Goal: Task Accomplishment & Management: Use online tool/utility

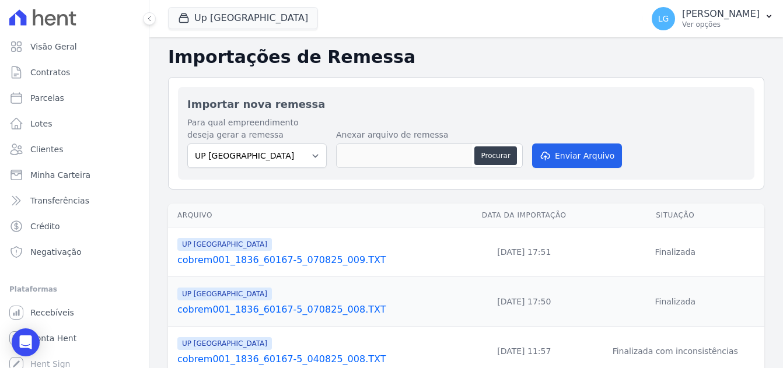
select select "e6757d31-ef2c-407d-bc72-989ba5344f64"
click at [247, 13] on button "Up Nova Iguaçu" at bounding box center [243, 18] width 150 height 22
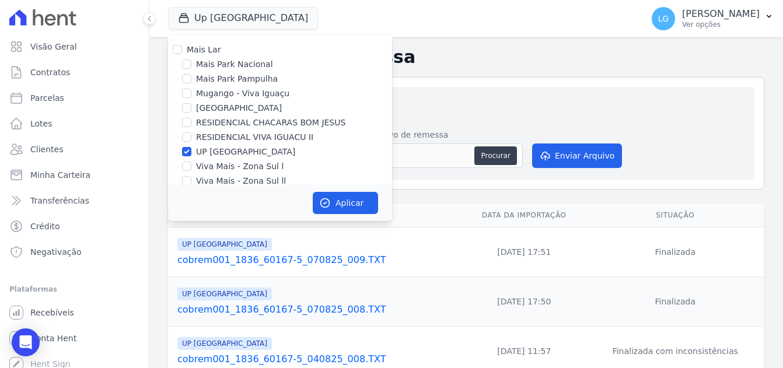
click at [450, 110] on h2 "Importar nova remessa" at bounding box center [466, 104] width 558 height 16
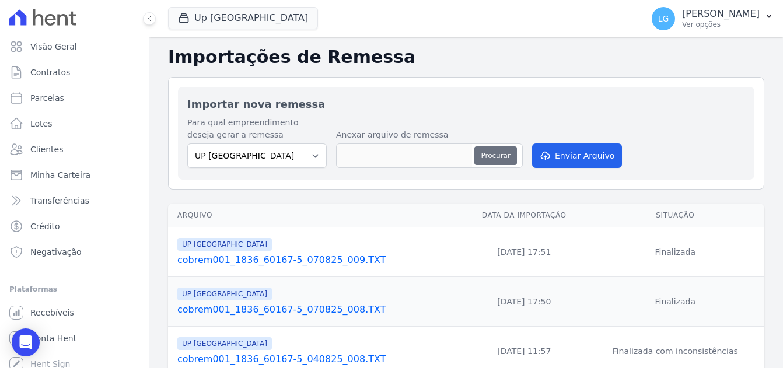
click at [489, 152] on button "Procurar" at bounding box center [495, 155] width 42 height 19
type input "cobrem001_1836_60167-5_280825_016.TXT"
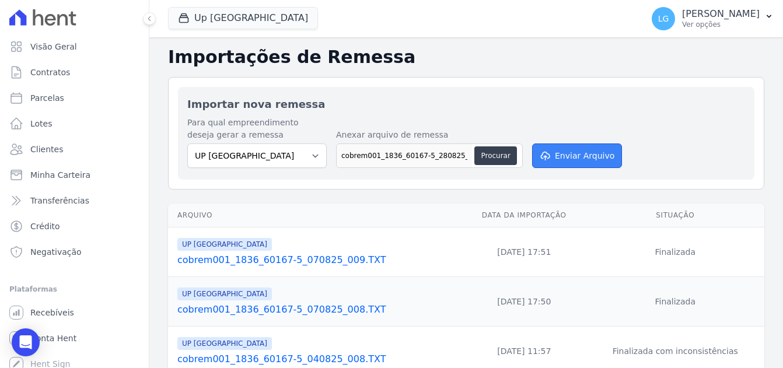
click at [562, 157] on button "Enviar Arquivo" at bounding box center [577, 155] width 90 height 24
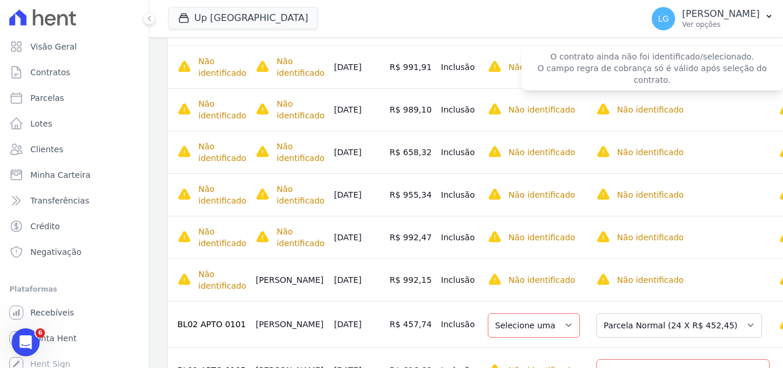
scroll to position [400, 0]
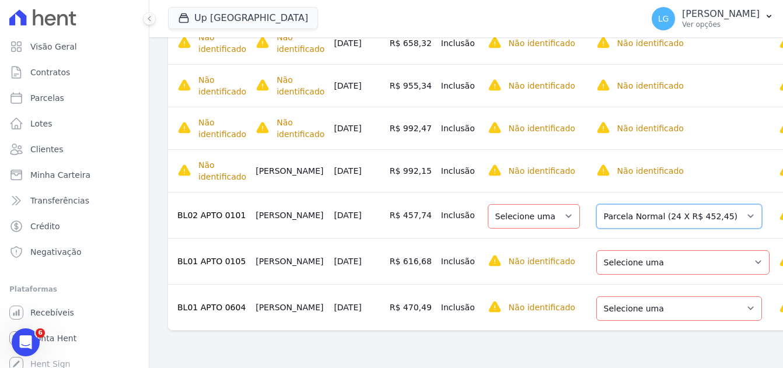
click at [612, 215] on select "Selecione uma Nova Parcela Avulsa Parcela Avulsa Existente Parcela Normal (24 X…" at bounding box center [679, 216] width 166 height 24
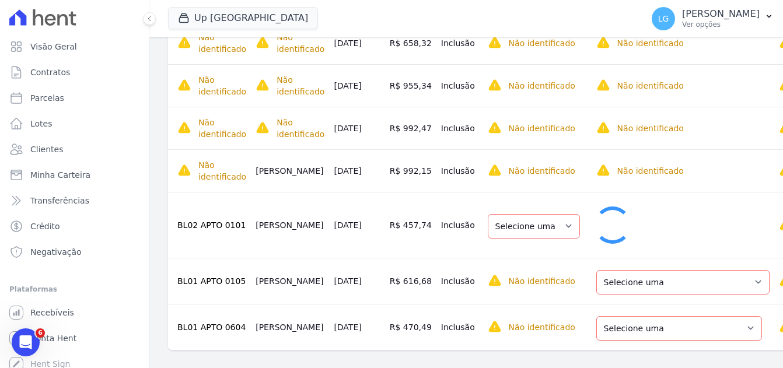
select select "1"
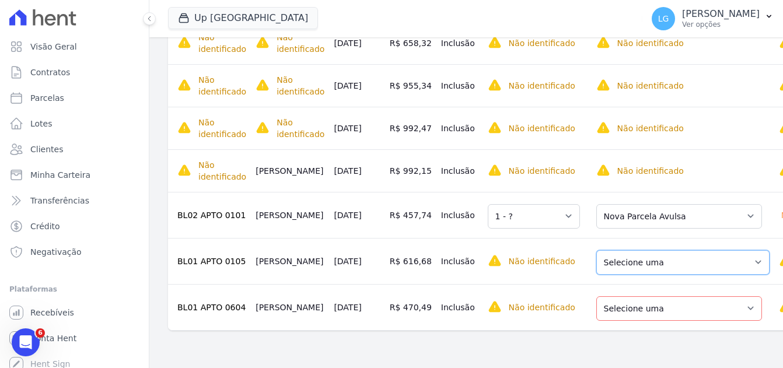
click at [644, 264] on select "Selecione uma Nova Parcela Avulsa Parcela Avulsa Existente Parcela Normal (45 X…" at bounding box center [682, 262] width 173 height 24
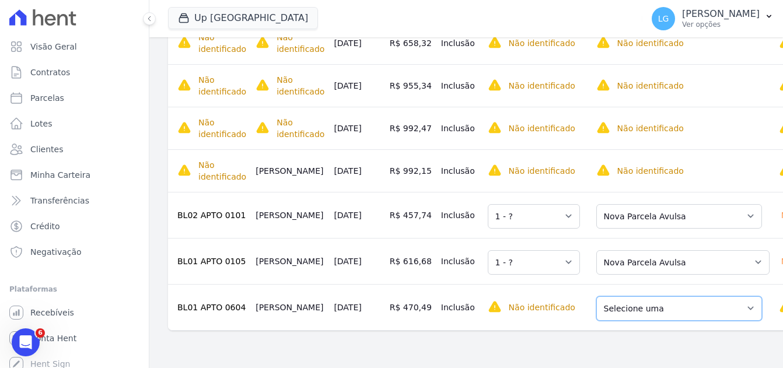
click at [640, 315] on select "Selecione uma Nova Parcela Avulsa Parcela Avulsa Existente Parcela Normal (46 X…" at bounding box center [679, 308] width 166 height 24
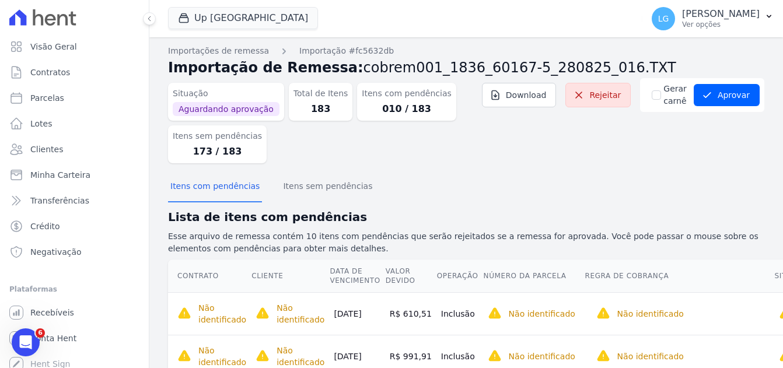
scroll to position [0, 0]
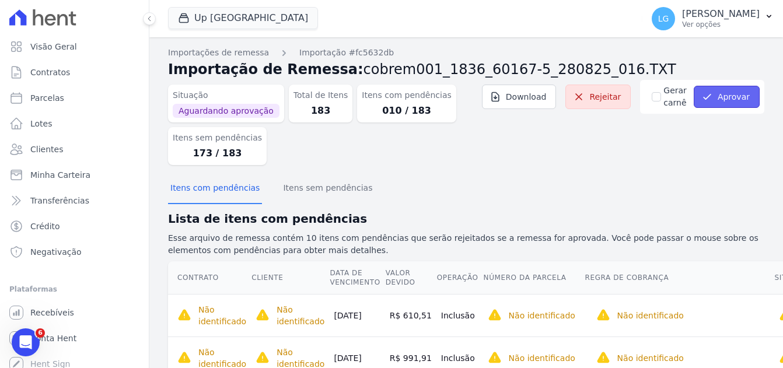
click at [726, 94] on button "Aprovar" at bounding box center [726, 97] width 66 height 22
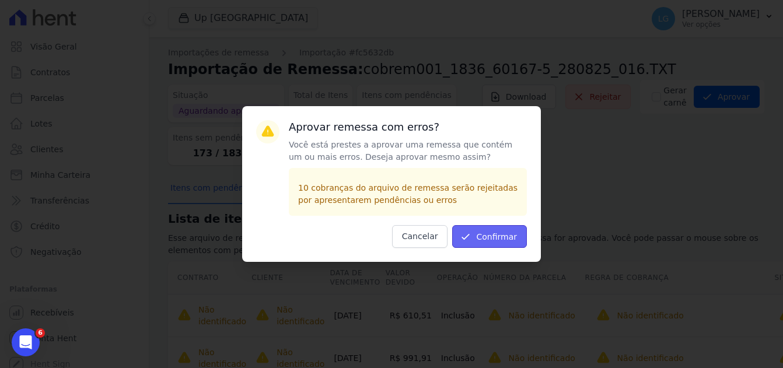
click at [503, 233] on button "Confirmar" at bounding box center [489, 236] width 75 height 23
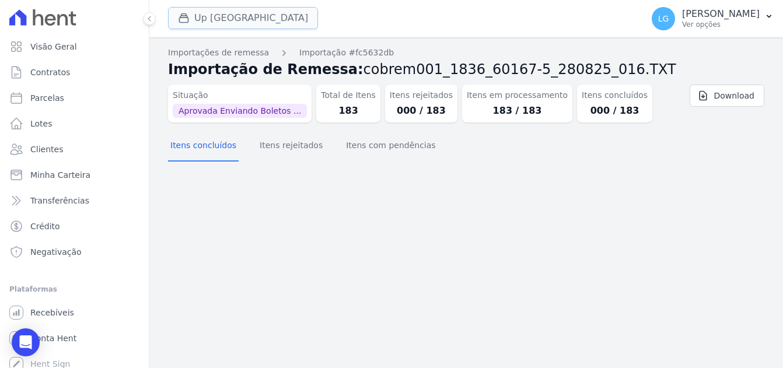
click at [240, 21] on button "Up Nova Iguaçu" at bounding box center [243, 18] width 150 height 22
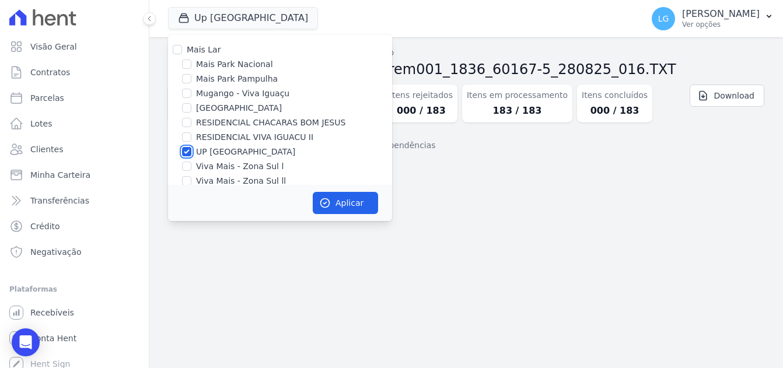
click at [186, 150] on input "UP [GEOGRAPHIC_DATA]" at bounding box center [186, 151] width 9 height 9
checkbox input "false"
click at [188, 112] on input "[GEOGRAPHIC_DATA]" at bounding box center [186, 107] width 9 height 9
checkbox input "true"
click at [341, 202] on button "Aplicar" at bounding box center [345, 203] width 65 height 22
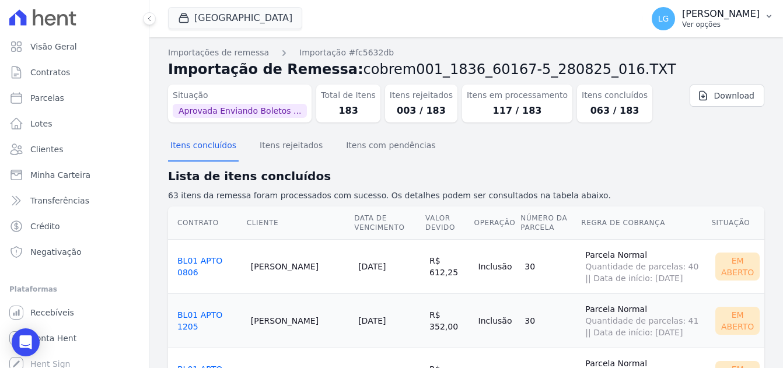
click at [759, 19] on button "LG Luiz Guilherme Costa Nascimento Ver opções" at bounding box center [712, 18] width 141 height 33
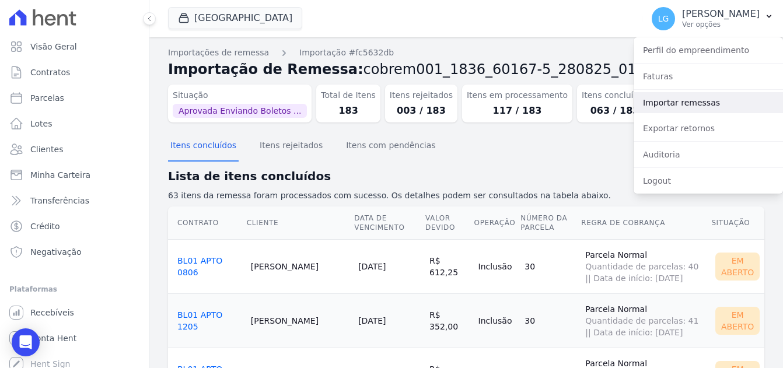
click at [663, 96] on link "Importar remessas" at bounding box center [707, 102] width 149 height 21
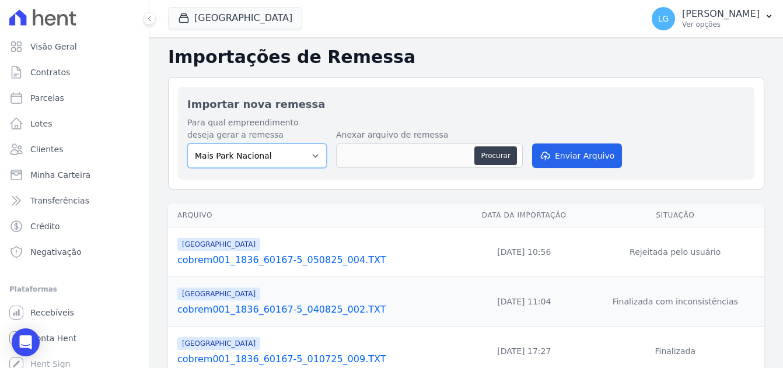
click at [263, 152] on select "Mais Park Nacional Mais Park Pampulha Mugango - Viva Iguaçu Parque Primavera RE…" at bounding box center [256, 155] width 139 height 24
select select "58c381ff-c2ab-496f-ba52-e8a80509b393"
click at [187, 143] on select "Mais Park Nacional Mais Park Pampulha Mugango - Viva Iguaçu Parque Primavera RE…" at bounding box center [256, 155] width 139 height 24
click at [497, 157] on button "Procurar" at bounding box center [495, 155] width 42 height 19
type input "cobrem001_1836_60167-5_280825_017.TXT"
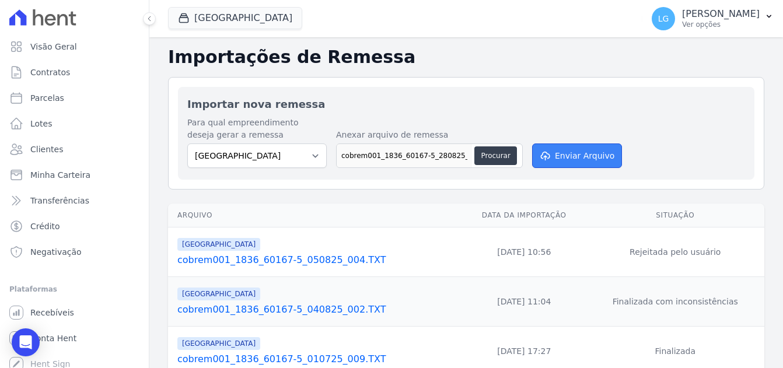
click at [580, 160] on button "Enviar Arquivo" at bounding box center [577, 155] width 90 height 24
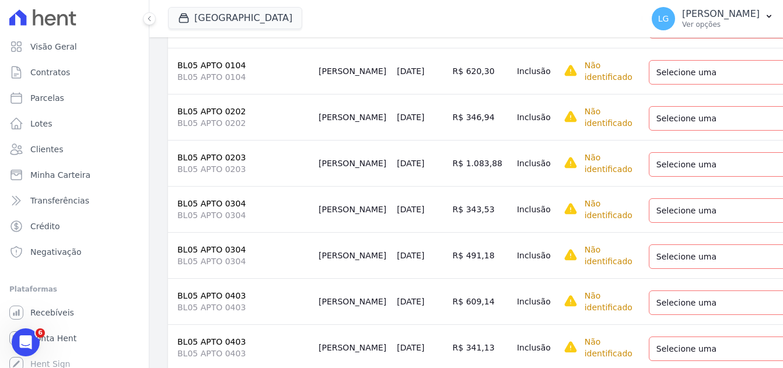
scroll to position [1516, 0]
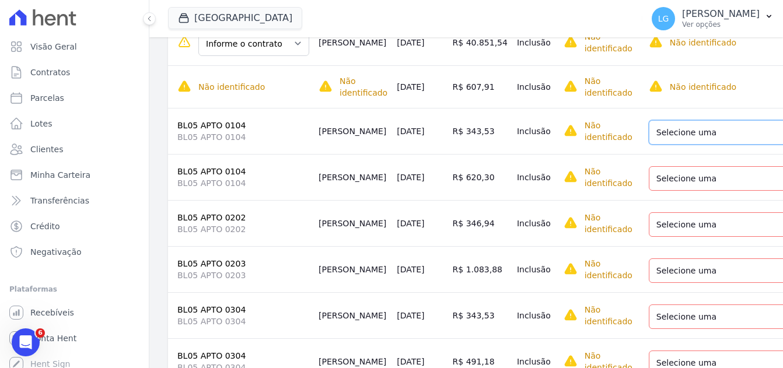
click at [692, 132] on select "Selecione uma Nova Parcela Avulsa Parcela Avulsa Existente Parcela Normal (4 X …" at bounding box center [729, 132] width 160 height 24
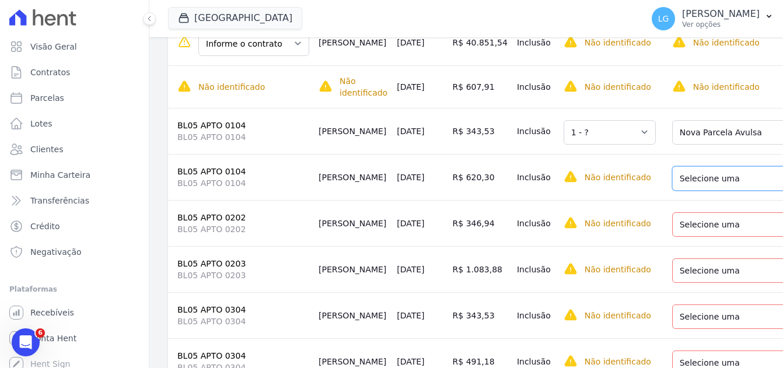
click at [678, 182] on select "Selecione uma Nova Parcela Avulsa Parcela Avulsa Existente Parcela Normal (4 X …" at bounding box center [752, 178] width 160 height 24
click at [674, 222] on select "Selecione uma Nova Parcela Avulsa Parcela Avulsa Existente Parcela Normal (38 X…" at bounding box center [755, 224] width 166 height 24
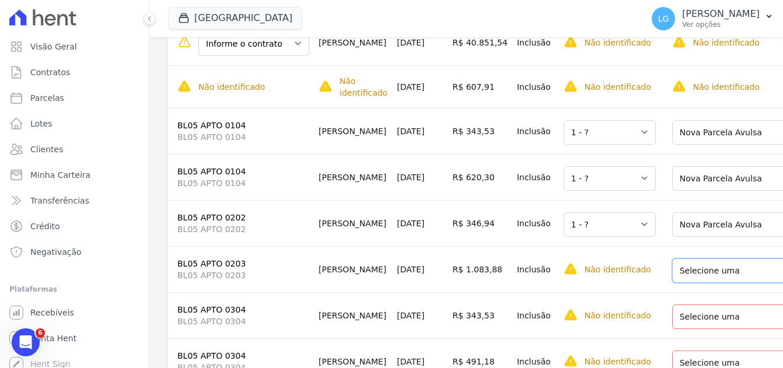
click at [673, 275] on select "Selecione uma Nova Parcela Avulsa Parcela Avulsa Existente Parcela Normal (12 X…" at bounding box center [755, 270] width 166 height 24
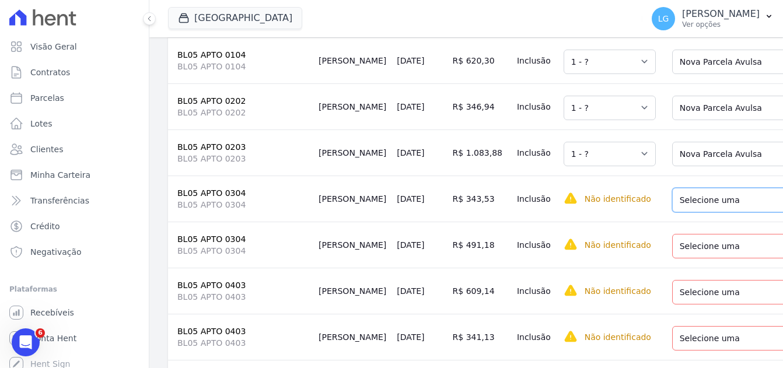
click at [697, 198] on select "Selecione uma Nova Parcela Avulsa Parcela Avulsa Existente Parcela Normal (3 X …" at bounding box center [752, 200] width 160 height 24
drag, startPoint x: 685, startPoint y: 249, endPoint x: 684, endPoint y: 266, distance: 17.0
click at [685, 250] on select "Selecione uma Nova Parcela Avulsa Parcela Avulsa Existente Parcela Normal (3 X …" at bounding box center [752, 246] width 160 height 24
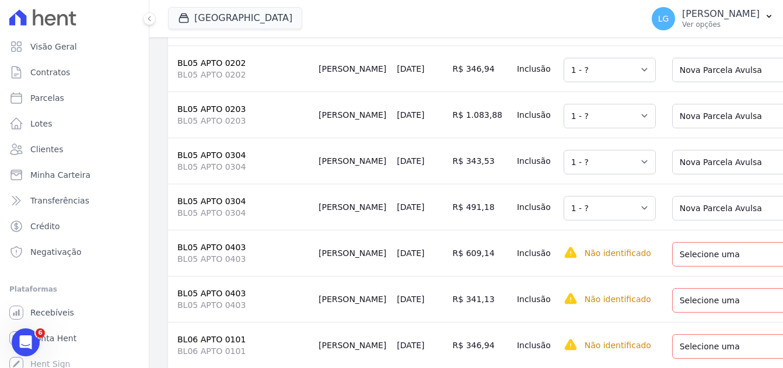
scroll to position [1691, 0]
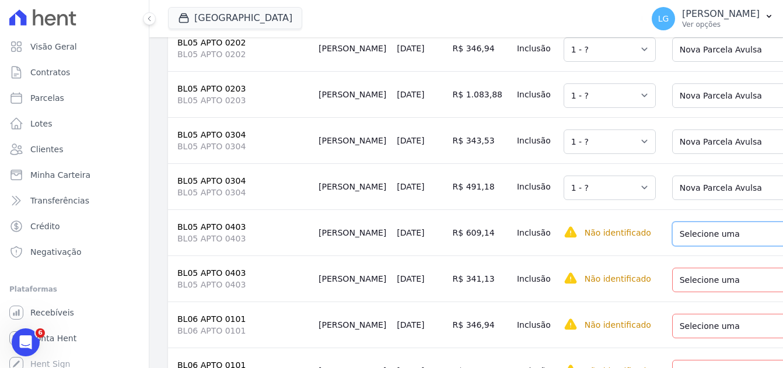
drag, startPoint x: 682, startPoint y: 241, endPoint x: 685, endPoint y: 255, distance: 14.2
click at [682, 241] on select "Selecione uma Nova Parcela Avulsa Parcela Avulsa Existente Parcela Normal (43 X…" at bounding box center [755, 234] width 166 height 24
click at [686, 290] on select "Selecione uma Nova Parcela Avulsa Parcela Avulsa Existente Parcela Normal (43 X…" at bounding box center [755, 280] width 166 height 24
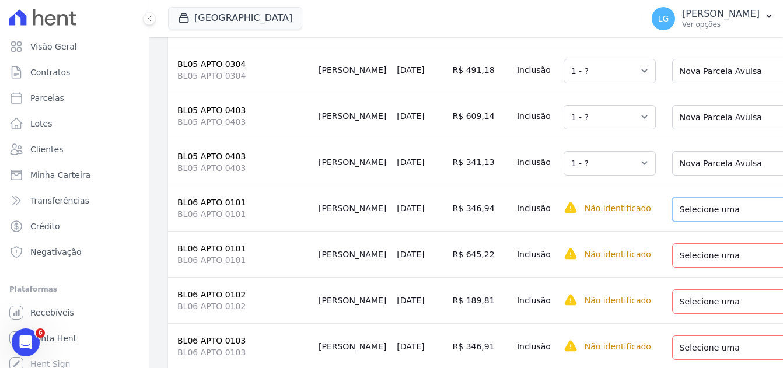
click at [691, 221] on select "Selecione uma Nova Parcela Avulsa Parcela Avulsa Existente Parcela Normal (2 X …" at bounding box center [752, 209] width 160 height 24
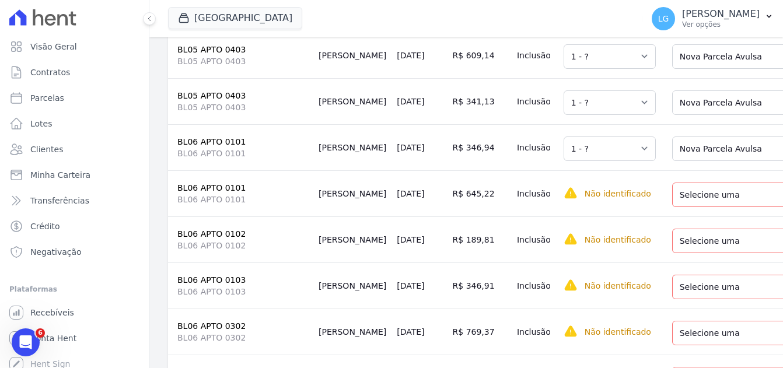
scroll to position [1925, 0]
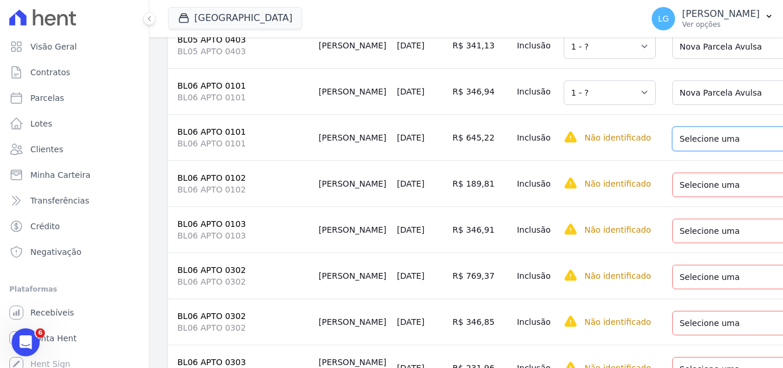
click at [695, 151] on select "Selecione uma Nova Parcela Avulsa Parcela Avulsa Existente Parcela Normal (2 X …" at bounding box center [752, 139] width 160 height 24
drag, startPoint x: 688, startPoint y: 197, endPoint x: 688, endPoint y: 210, distance: 13.4
click at [688, 197] on select "Selecione uma Nova Parcela Avulsa Parcela Avulsa Existente Parcela Normal (38 X…" at bounding box center [755, 185] width 166 height 24
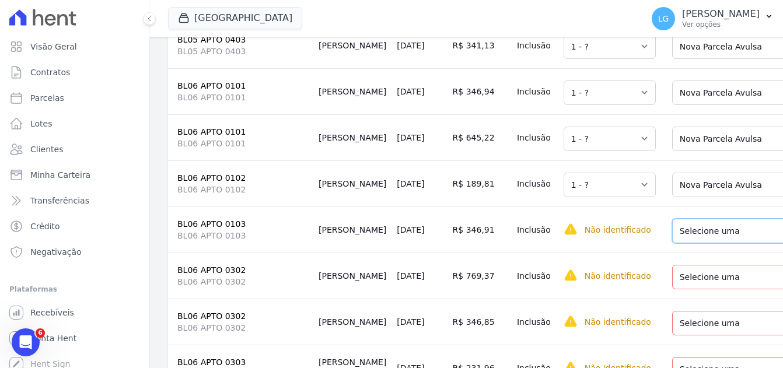
click at [681, 243] on select "Selecione uma Nova Parcela Avulsa Parcela Avulsa Existente Intercalada (6 X R$ …" at bounding box center [758, 231] width 173 height 24
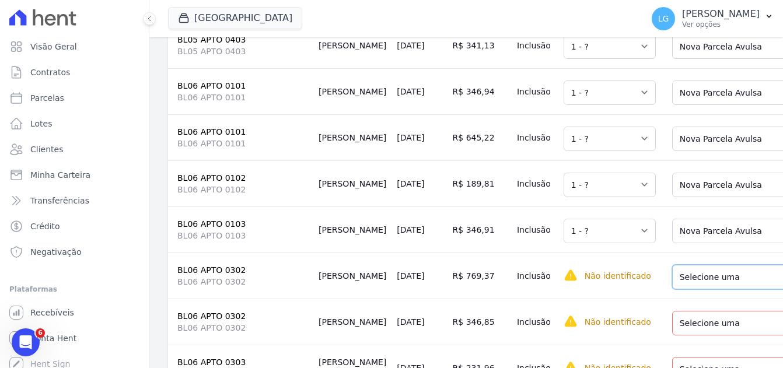
click at [688, 289] on select "Selecione uma Nova Parcela Avulsa Parcela Avulsa Existente Parcela Normal (38 X…" at bounding box center [758, 277] width 173 height 24
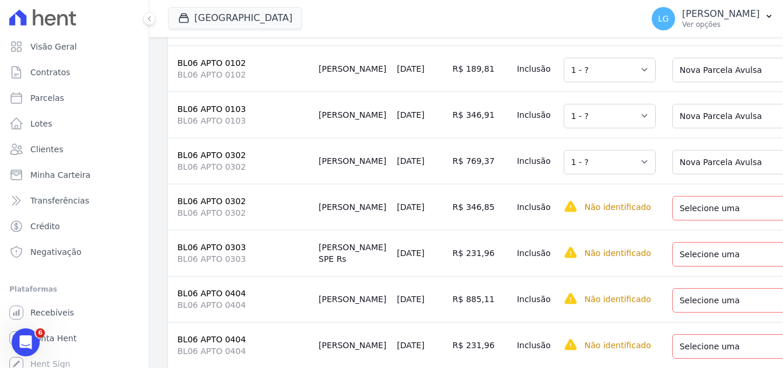
scroll to position [2100, 0]
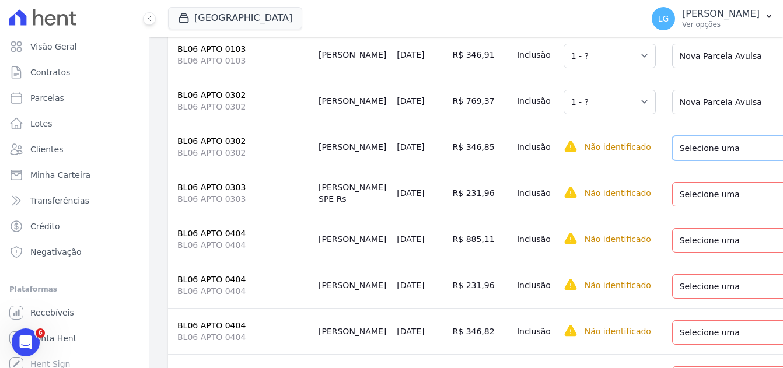
click at [676, 160] on select "Selecione uma Nova Parcela Avulsa Parcela Avulsa Existente Parcela Normal (38 X…" at bounding box center [758, 148] width 173 height 24
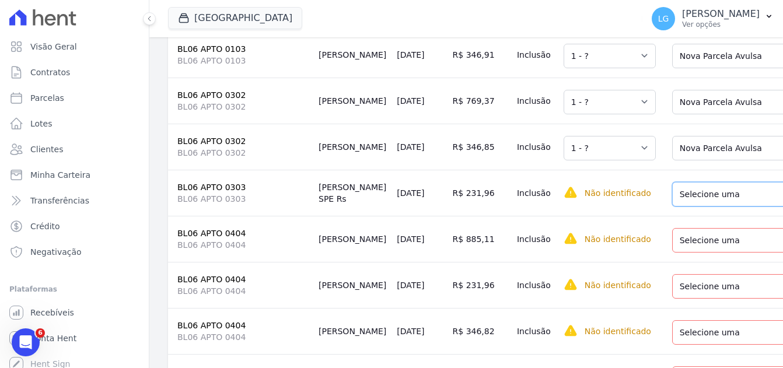
drag, startPoint x: 683, startPoint y: 213, endPoint x: 681, endPoint y: 224, distance: 11.3
click at [683, 206] on select "Selecione uma Nova Parcela Avulsa Parcela Avulsa Existente Parcela Normal (3 X …" at bounding box center [752, 194] width 160 height 24
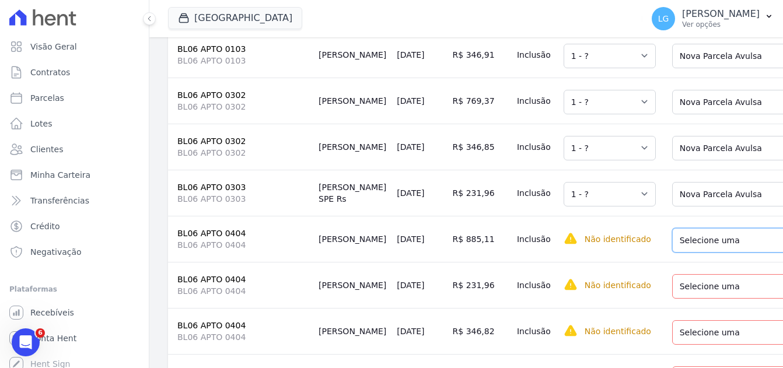
drag, startPoint x: 685, startPoint y: 251, endPoint x: 688, endPoint y: 267, distance: 15.4
click at [685, 251] on select "Selecione uma Nova Parcela Avulsa Parcela Avulsa Existente Parcela Normal (38 X…" at bounding box center [755, 240] width 166 height 24
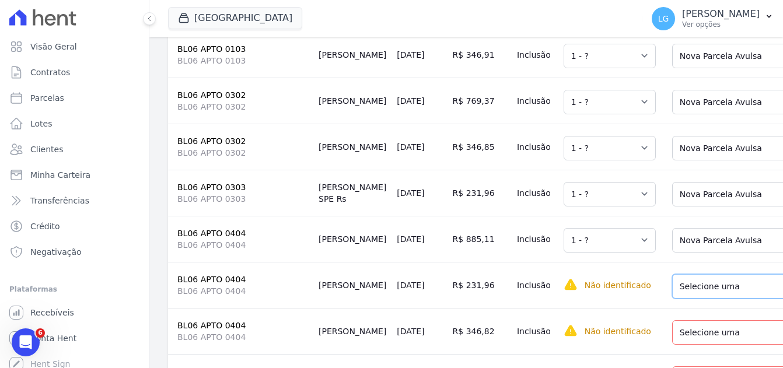
click at [691, 299] on select "Selecione uma Nova Parcela Avulsa Parcela Avulsa Existente Parcela Normal (38 X…" at bounding box center [755, 286] width 166 height 24
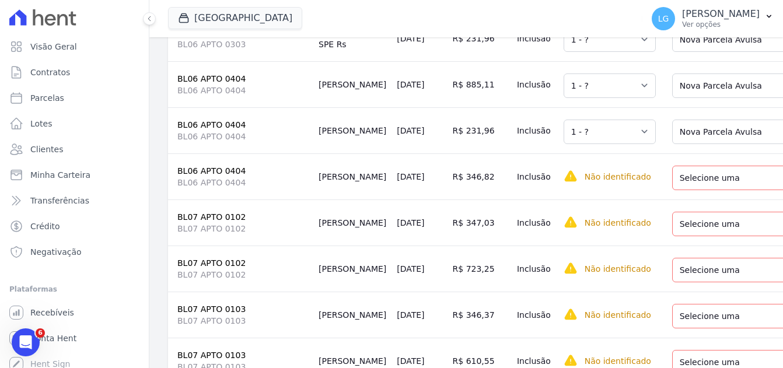
scroll to position [2275, 0]
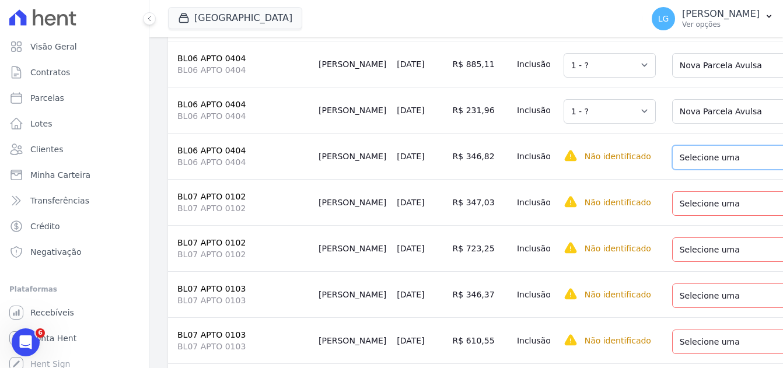
click at [696, 170] on select "Selecione uma Nova Parcela Avulsa Parcela Avulsa Existente Parcela Normal (38 X…" at bounding box center [755, 157] width 166 height 24
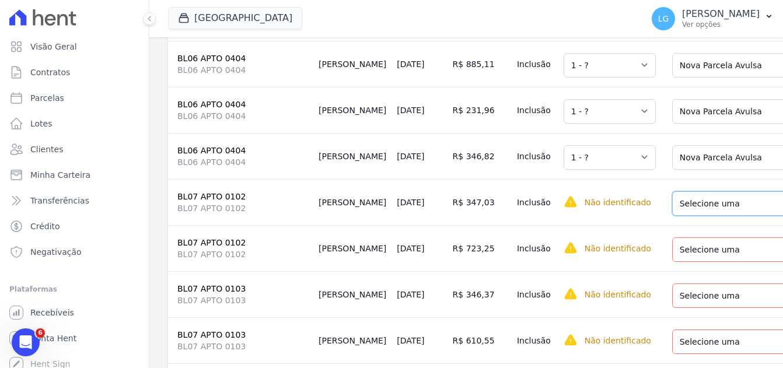
drag, startPoint x: 698, startPoint y: 217, endPoint x: 701, endPoint y: 232, distance: 14.9
click at [698, 216] on select "Selecione uma Nova Parcela Avulsa Parcela Avulsa Existente Parcela Normal (38 X…" at bounding box center [758, 203] width 173 height 24
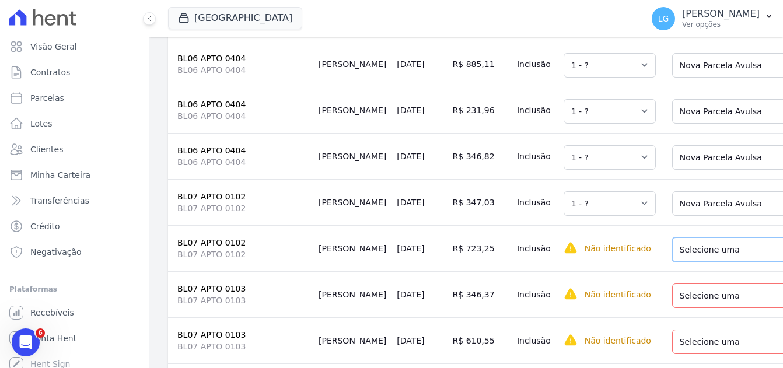
click at [691, 262] on select "Selecione uma Nova Parcela Avulsa Parcela Avulsa Existente Parcela Normal (38 X…" at bounding box center [758, 249] width 173 height 24
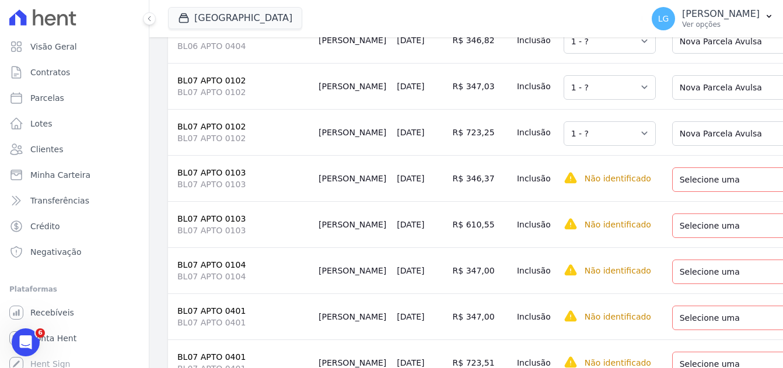
scroll to position [2391, 0]
click at [695, 191] on select "Selecione uma Nova Parcela Avulsa Parcela Avulsa Existente Parcela Normal (1 X …" at bounding box center [752, 179] width 160 height 24
click at [688, 237] on select "Selecione uma Nova Parcela Avulsa Parcela Avulsa Existente Parcela Normal (1 X …" at bounding box center [752, 225] width 160 height 24
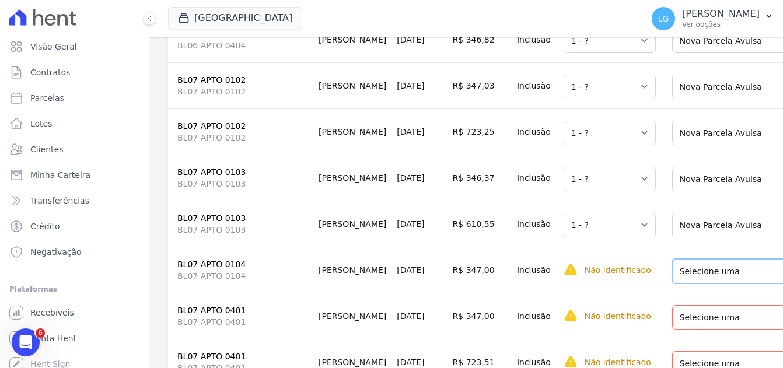
click at [695, 283] on select "Selecione uma Nova Parcela Avulsa Parcela Avulsa Existente Parcela Normal (18 X…" at bounding box center [758, 271] width 173 height 24
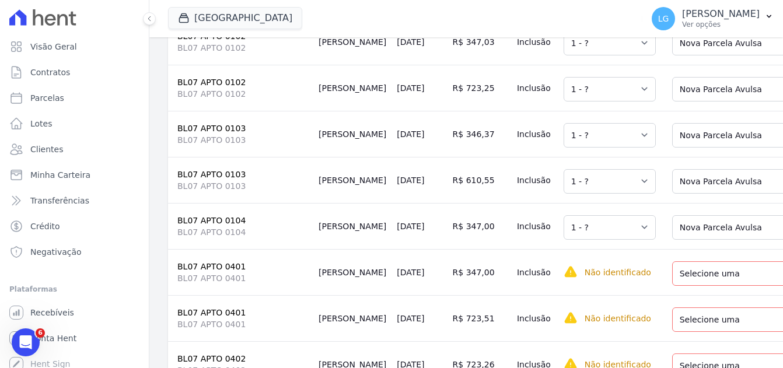
scroll to position [2508, 0]
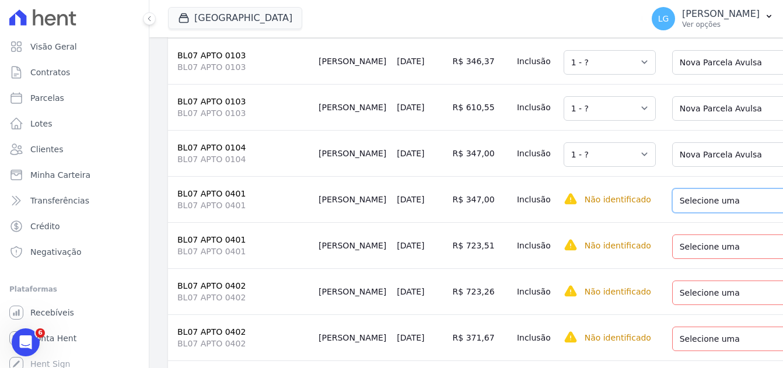
click at [704, 213] on select "Selecione uma Nova Parcela Avulsa Parcela Avulsa Existente Parcela Normal (38 X…" at bounding box center [758, 200] width 173 height 24
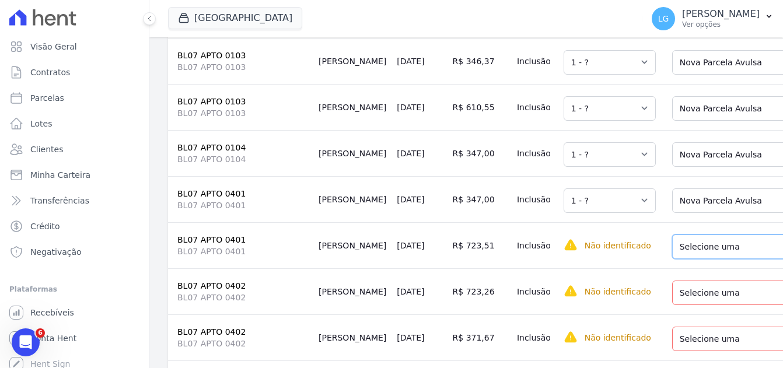
click at [688, 259] on select "Selecione uma Nova Parcela Avulsa Parcela Avulsa Existente Parcela Normal (38 X…" at bounding box center [758, 246] width 173 height 24
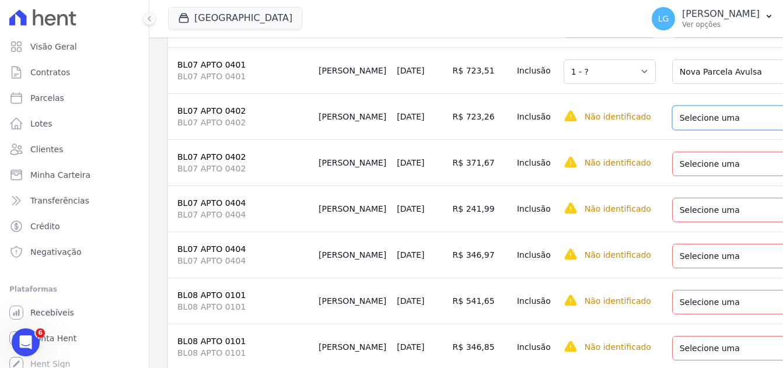
click at [684, 130] on select "Selecione uma Nova Parcela Avulsa Parcela Avulsa Existente Parcela Normal (38 X…" at bounding box center [758, 118] width 173 height 24
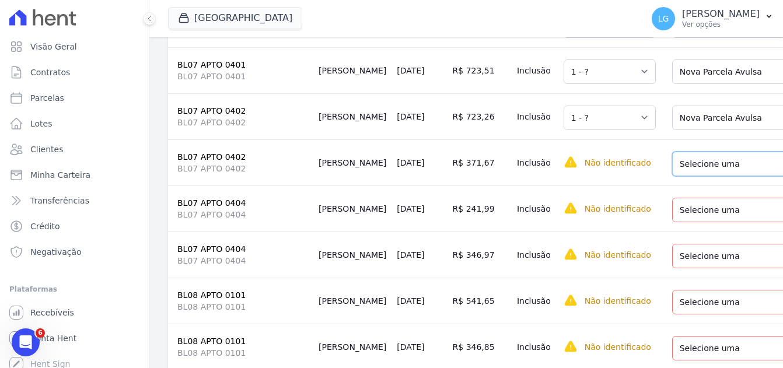
click at [684, 176] on select "Selecione uma Nova Parcela Avulsa Parcela Avulsa Existente Parcela Normal (38 X…" at bounding box center [758, 164] width 173 height 24
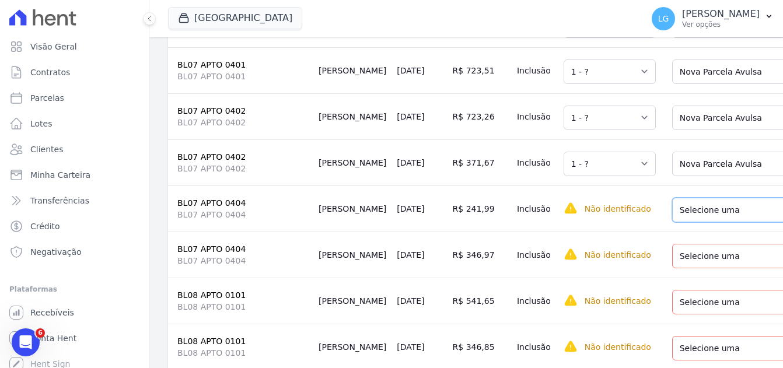
click at [685, 222] on select "Selecione uma Nova Parcela Avulsa Parcela Avulsa Existente Parcela Normal (38 X…" at bounding box center [755, 210] width 166 height 24
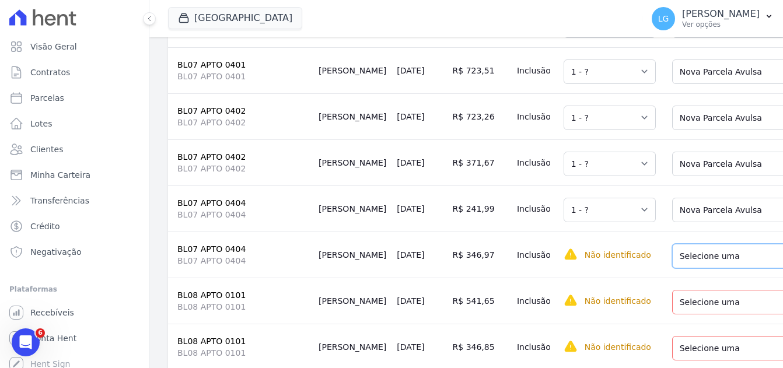
click at [691, 268] on select "Selecione uma Nova Parcela Avulsa Parcela Avulsa Existente Parcela Normal (38 X…" at bounding box center [755, 256] width 166 height 24
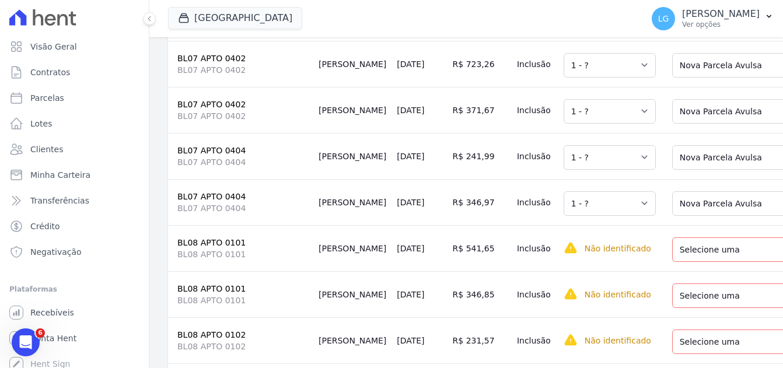
scroll to position [2799, 0]
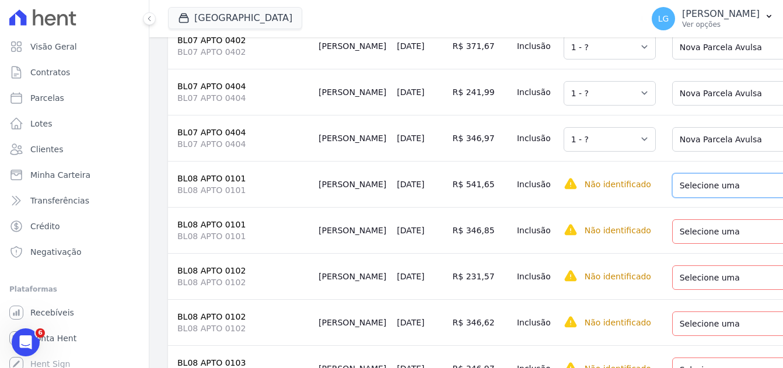
click at [690, 198] on select "Selecione uma Nova Parcela Avulsa Parcela Avulsa Existente Parcela Normal (38 X…" at bounding box center [755, 185] width 166 height 24
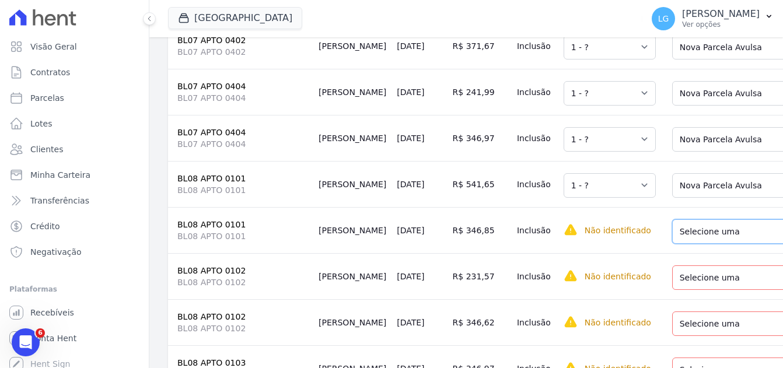
click at [697, 244] on select "Selecione uma Nova Parcela Avulsa Parcela Avulsa Existente Parcela Normal (38 X…" at bounding box center [755, 231] width 166 height 24
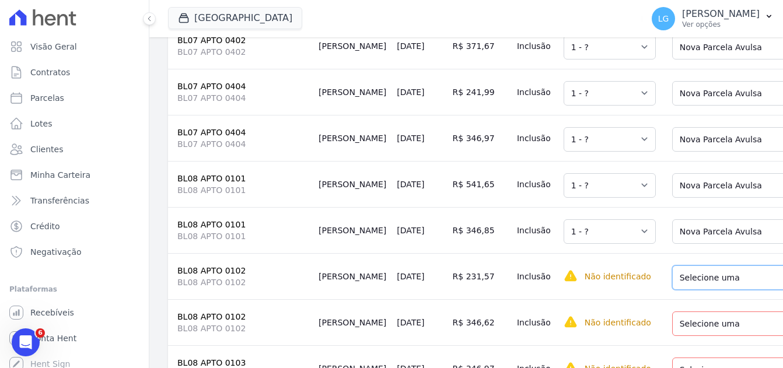
click at [698, 290] on select "Selecione uma Nova Parcela Avulsa Parcela Avulsa Existente Parcela Normal (39 X…" at bounding box center [755, 277] width 166 height 24
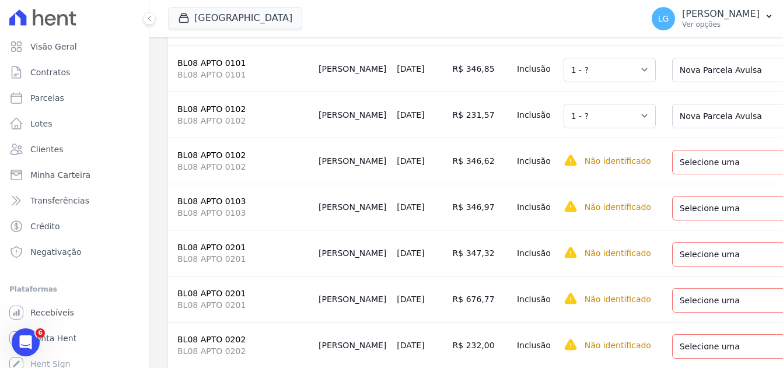
scroll to position [2974, 0]
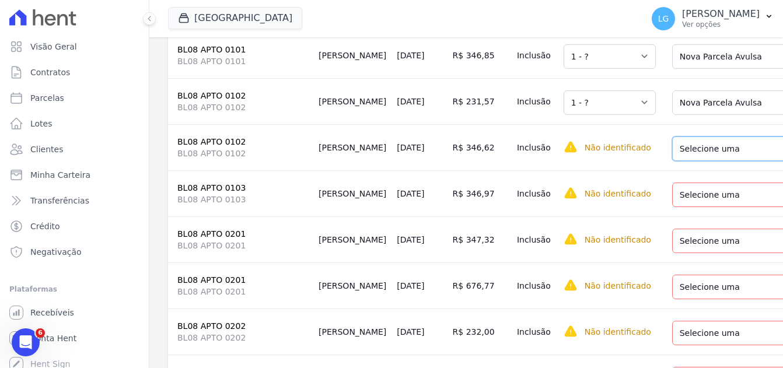
drag, startPoint x: 697, startPoint y: 181, endPoint x: 705, endPoint y: 201, distance: 20.7
click at [697, 161] on select "Selecione uma Nova Parcela Avulsa Parcela Avulsa Existente Parcela Normal (39 X…" at bounding box center [755, 148] width 166 height 24
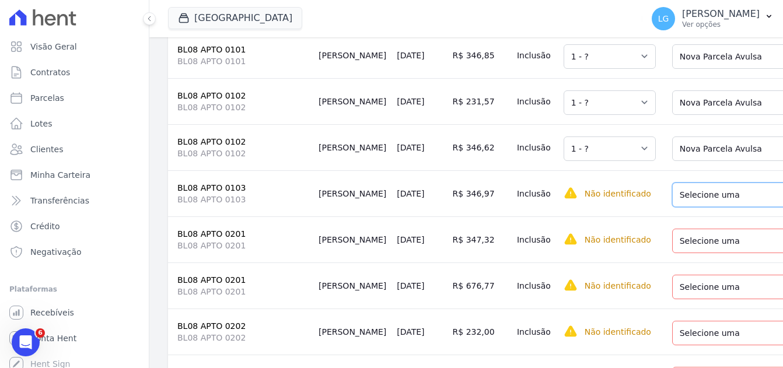
click at [695, 207] on select "Selecione uma Nova Parcela Avulsa Parcela Avulsa Existente Parcela Normal (20 X…" at bounding box center [758, 195] width 173 height 24
drag, startPoint x: 681, startPoint y: 271, endPoint x: 686, endPoint y: 278, distance: 9.6
click at [681, 253] on select "Selecione uma Nova Parcela Avulsa Parcela Avulsa Existente Parcela Normal (38 X…" at bounding box center [755, 241] width 166 height 24
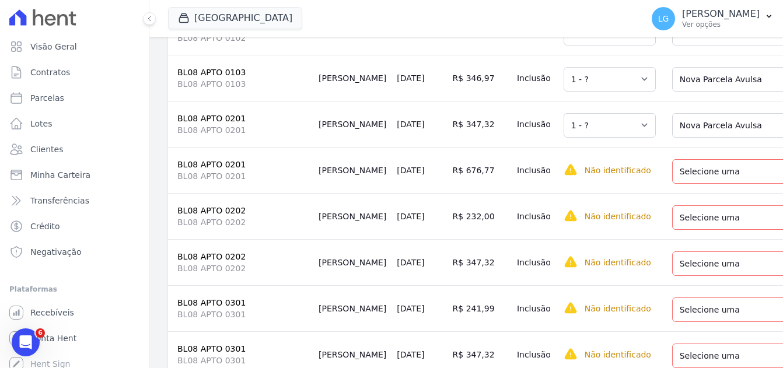
scroll to position [3091, 0]
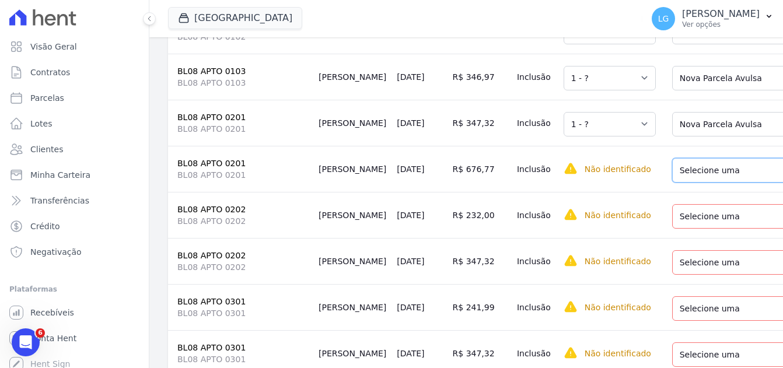
click at [684, 183] on select "Selecione uma Nova Parcela Avulsa Parcela Avulsa Existente Parcela Normal (38 X…" at bounding box center [755, 170] width 166 height 24
click at [688, 229] on select "Selecione uma Nova Parcela Avulsa Parcela Avulsa Existente Parcela Normal (38 X…" at bounding box center [755, 216] width 166 height 24
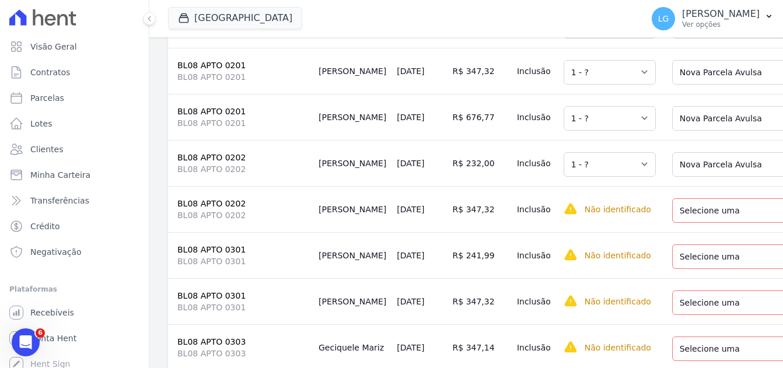
scroll to position [3208, 0]
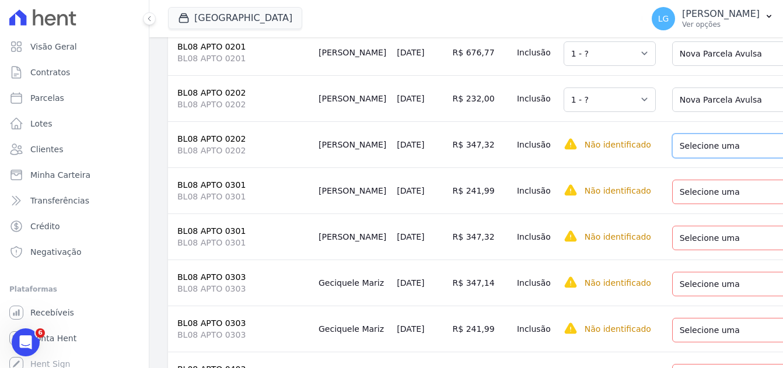
click at [696, 158] on select "Selecione uma Nova Parcela Avulsa Parcela Avulsa Existente Parcela Normal (38 X…" at bounding box center [755, 146] width 166 height 24
click at [679, 204] on select "Selecione uma Nova Parcela Avulsa Parcela Avulsa Existente Parcela Normal (38 X…" at bounding box center [755, 192] width 166 height 24
click at [679, 213] on td "Selecione uma Nova Parcela Avulsa Parcela Avulsa Existente Parcela Normal (38 X…" at bounding box center [755, 190] width 190 height 46
click at [679, 204] on select "Selecione uma Nova Parcela Avulsa Parcela Avulsa Existente Parcela Normal (38 X…" at bounding box center [755, 192] width 166 height 24
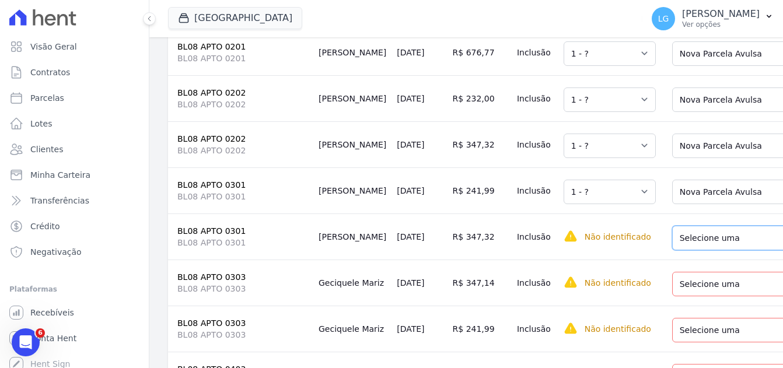
click at [684, 250] on select "Selecione uma Nova Parcela Avulsa Parcela Avulsa Existente Parcela Normal (38 X…" at bounding box center [755, 238] width 166 height 24
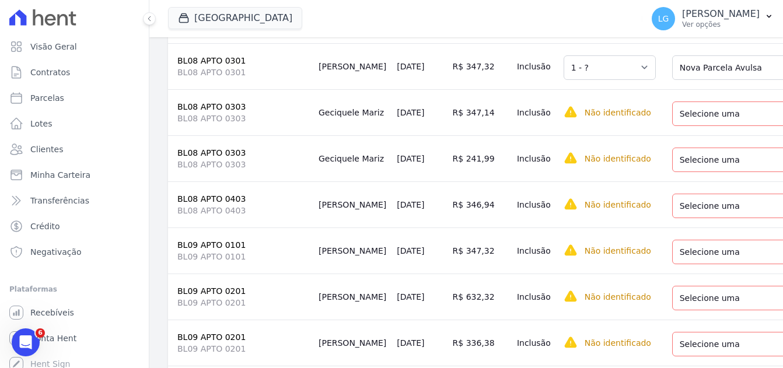
scroll to position [3383, 0]
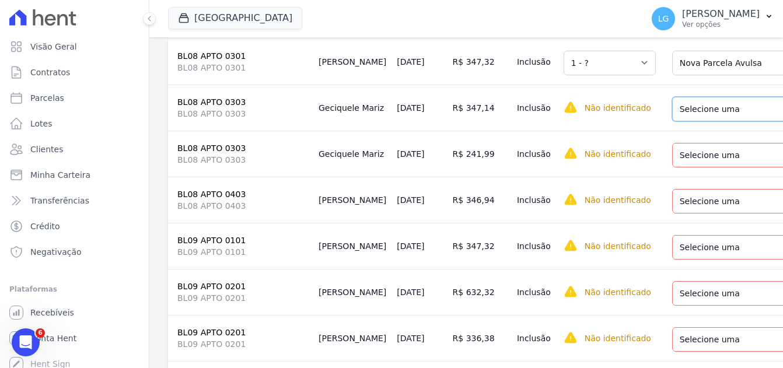
click at [680, 121] on select "Selecione uma Nova Parcela Avulsa Parcela Avulsa Existente Parcela Normal (38 X…" at bounding box center [755, 109] width 166 height 24
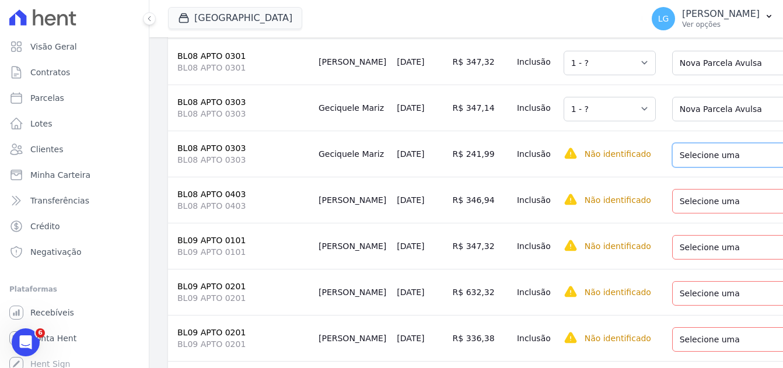
click at [678, 167] on select "Selecione uma Nova Parcela Avulsa Parcela Avulsa Existente Parcela Normal (38 X…" at bounding box center [755, 155] width 166 height 24
click at [675, 213] on select "Selecione uma Nova Parcela Avulsa Parcela Avulsa Existente Parcela Normal (2 X …" at bounding box center [758, 201] width 173 height 24
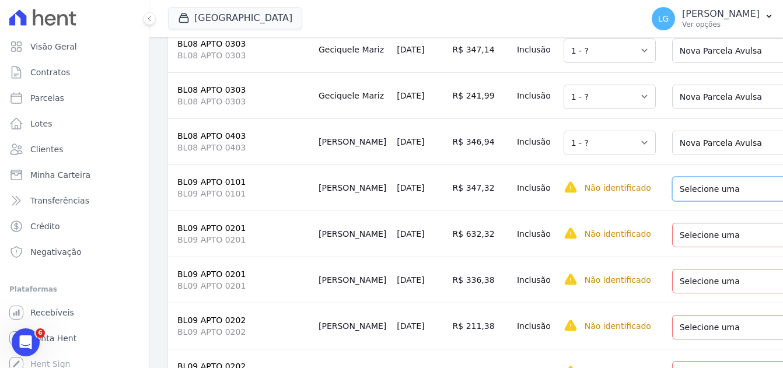
drag, startPoint x: 692, startPoint y: 240, endPoint x: 686, endPoint y: 251, distance: 12.5
click at [692, 201] on select "Selecione uma Nova Parcela Avulsa Parcela Avulsa Existente Parcela Normal (18 X…" at bounding box center [755, 189] width 166 height 24
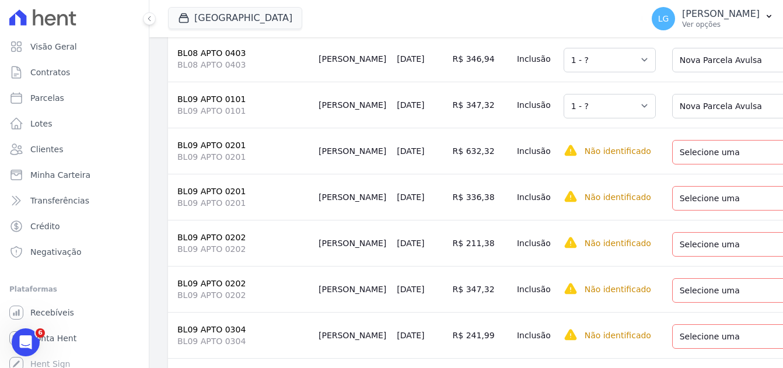
scroll to position [3558, 0]
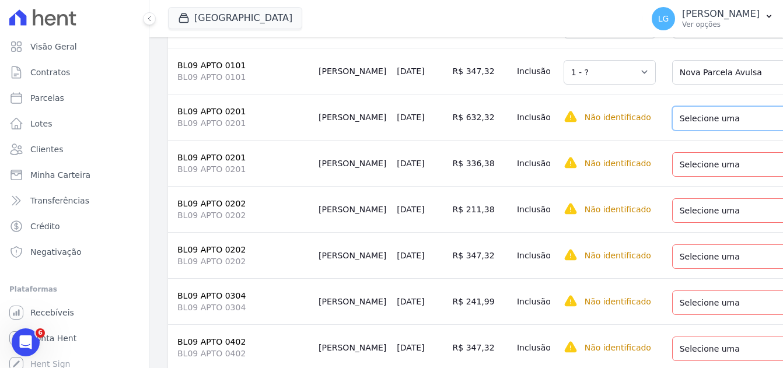
drag, startPoint x: 677, startPoint y: 171, endPoint x: 679, endPoint y: 184, distance: 13.0
click at [677, 131] on select "Selecione uma Nova Parcela Avulsa Parcela Avulsa Existente Intercalada (38 X R$…" at bounding box center [752, 118] width 160 height 24
click at [679, 177] on select "Selecione uma Nova Parcela Avulsa Parcela Avulsa Existente Intercalada (38 X R$…" at bounding box center [752, 164] width 160 height 24
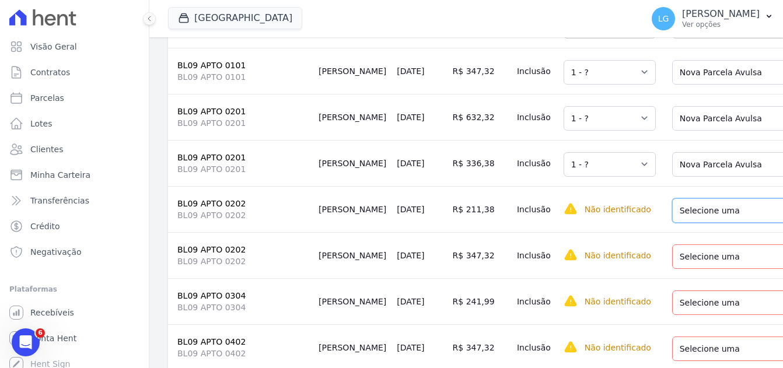
click at [678, 223] on select "Selecione uma Nova Parcela Avulsa Parcela Avulsa Existente Parcela Normal (38 X…" at bounding box center [755, 210] width 166 height 24
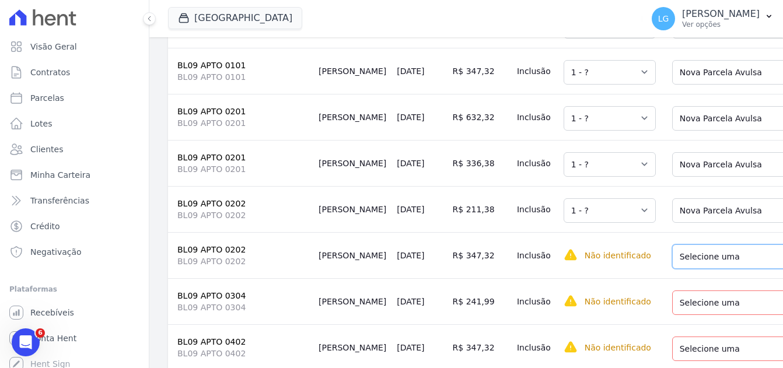
click at [683, 269] on select "Selecione uma Nova Parcela Avulsa Parcela Avulsa Existente Parcela Normal (38 X…" at bounding box center [755, 256] width 166 height 24
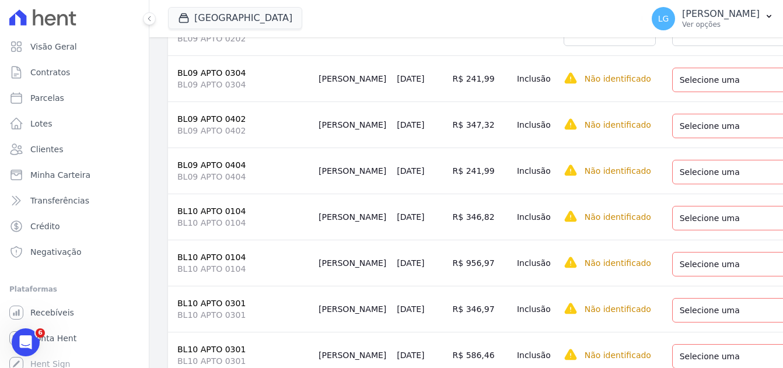
scroll to position [3791, 0]
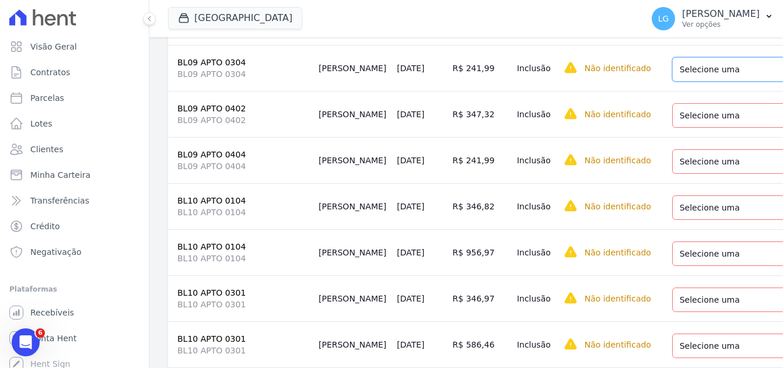
click at [672, 82] on select "Selecione uma Nova Parcela Avulsa Parcela Avulsa Existente Parcela Normal (38 X…" at bounding box center [755, 69] width 166 height 24
click at [672, 128] on select "Selecione uma Nova Parcela Avulsa Parcela Avulsa Existente Parcela Normal (25 X…" at bounding box center [755, 115] width 166 height 24
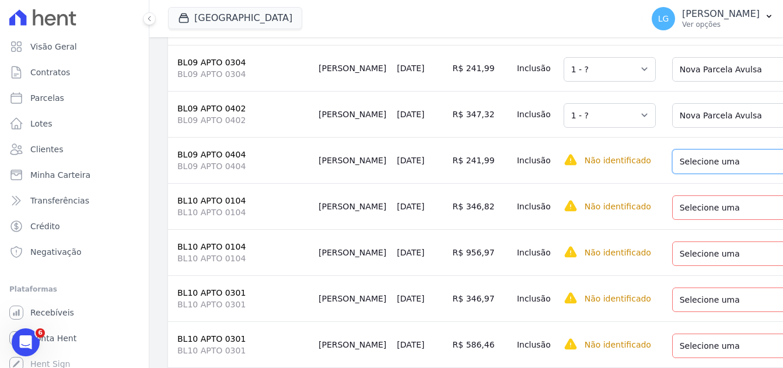
drag, startPoint x: 670, startPoint y: 219, endPoint x: 672, endPoint y: 232, distance: 13.0
click at [672, 174] on select "Selecione uma Nova Parcela Avulsa Parcela Avulsa Existente Intercalada (38 X R$…" at bounding box center [755, 161] width 166 height 24
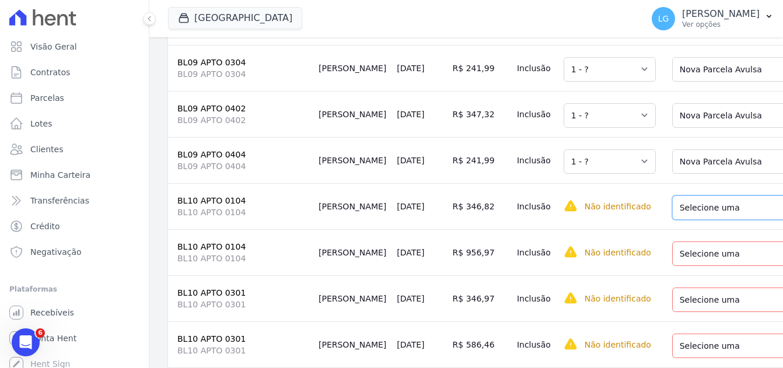
click at [672, 220] on select "Selecione uma Nova Parcela Avulsa Parcela Avulsa Existente Parcela Normal (38 X…" at bounding box center [758, 207] width 173 height 24
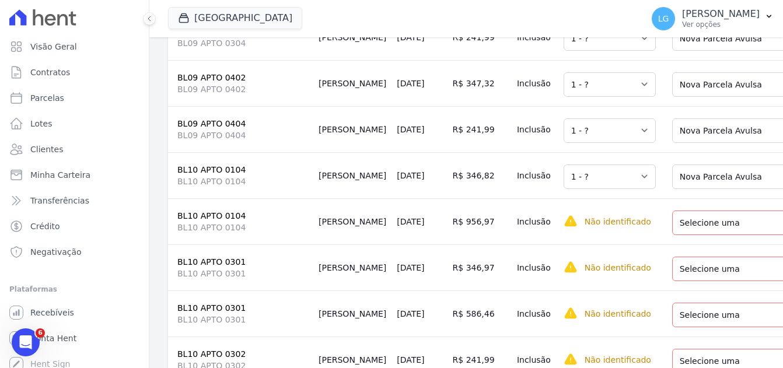
scroll to position [3908, 0]
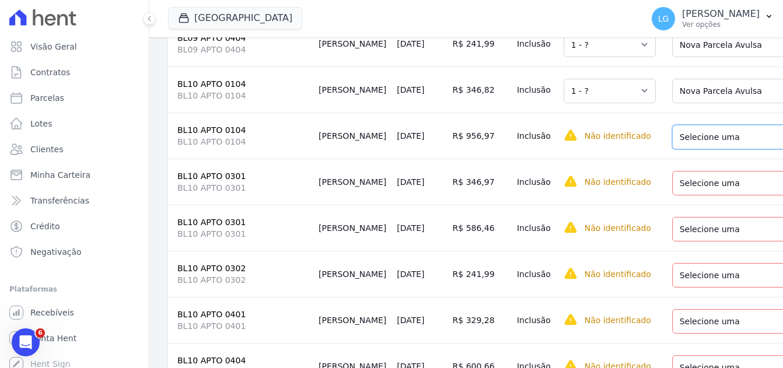
click at [688, 149] on select "Selecione uma Nova Parcela Avulsa Parcela Avulsa Existente Parcela Normal (38 X…" at bounding box center [758, 137] width 173 height 24
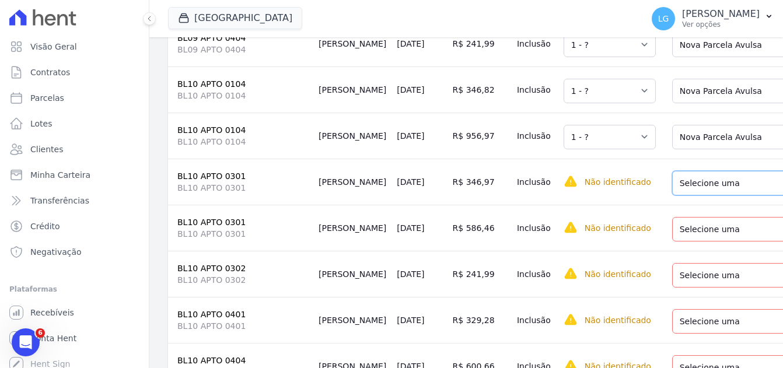
click at [683, 195] on select "Selecione uma Nova Parcela Avulsa Parcela Avulsa Existente Parcela Normal (38 X…" at bounding box center [755, 183] width 166 height 24
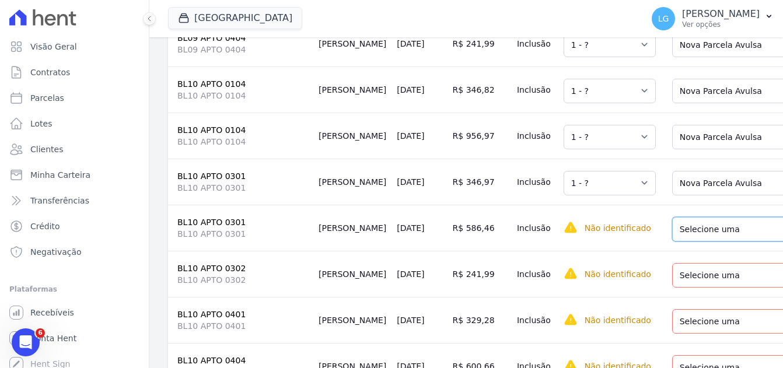
drag, startPoint x: 683, startPoint y: 292, endPoint x: 689, endPoint y: 304, distance: 13.0
click at [683, 241] on select "Selecione uma Nova Parcela Avulsa Parcela Avulsa Existente Parcela Normal (38 X…" at bounding box center [755, 229] width 166 height 24
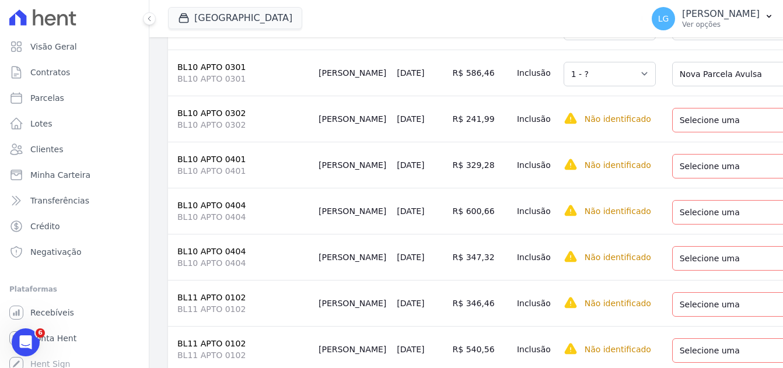
scroll to position [4082, 0]
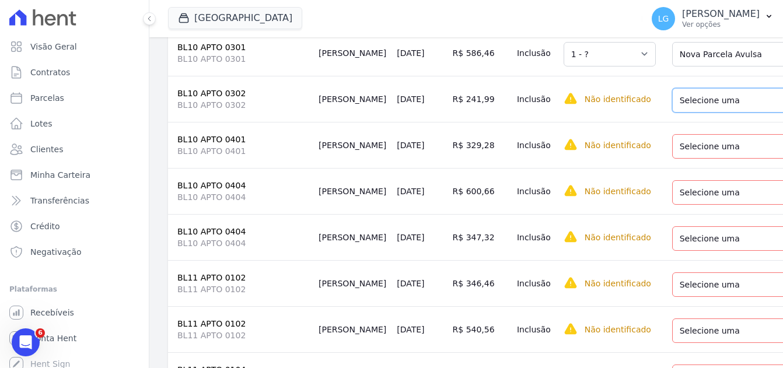
click at [672, 113] on select "Selecione uma Nova Parcela Avulsa Parcela Avulsa Existente Intercalada (38 X R$…" at bounding box center [755, 100] width 166 height 24
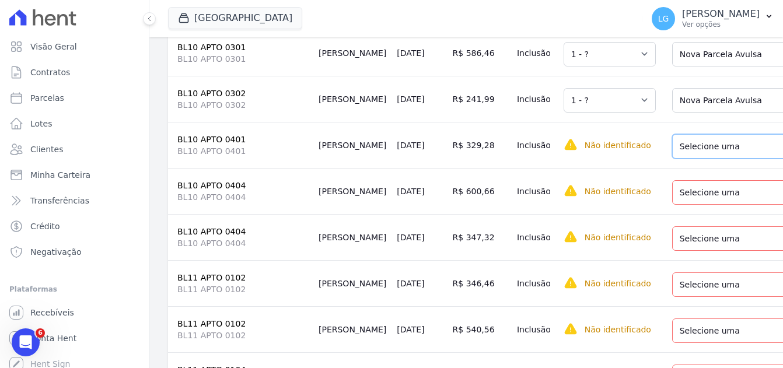
drag, startPoint x: 688, startPoint y: 214, endPoint x: 697, endPoint y: 226, distance: 14.6
click at [689, 159] on select "Selecione uma Nova Parcela Avulsa Parcela Avulsa Existente Parcela Normal (29 X…" at bounding box center [755, 146] width 166 height 24
click at [696, 205] on select "Selecione uma Nova Parcela Avulsa Parcela Avulsa Existente Parcela Normal (45 X…" at bounding box center [755, 192] width 166 height 24
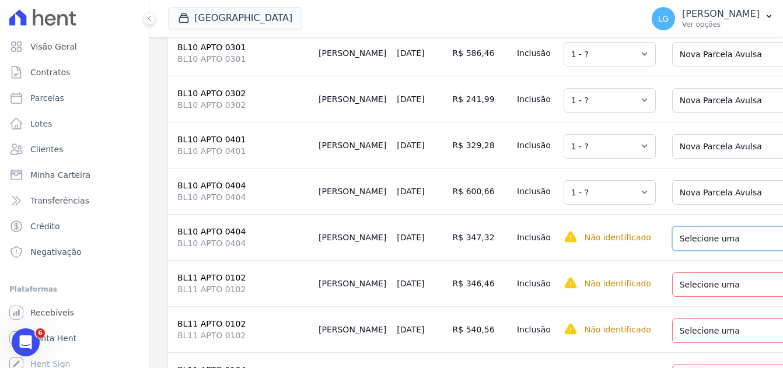
click at [694, 251] on select "Selecione uma Nova Parcela Avulsa Parcela Avulsa Existente Parcela Normal (45 X…" at bounding box center [755, 238] width 166 height 24
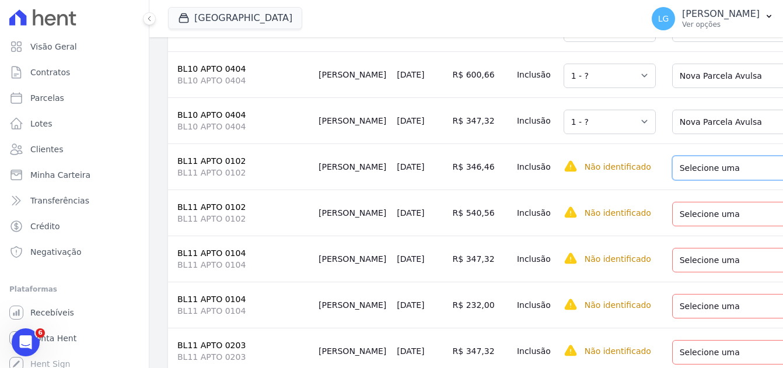
click at [714, 180] on select "Selecione uma Nova Parcela Avulsa Parcela Avulsa Existente Parcela Normal (38 X…" at bounding box center [755, 168] width 166 height 24
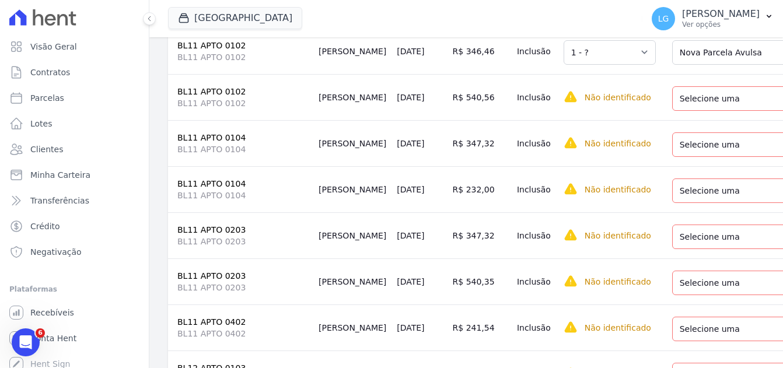
scroll to position [4316, 0]
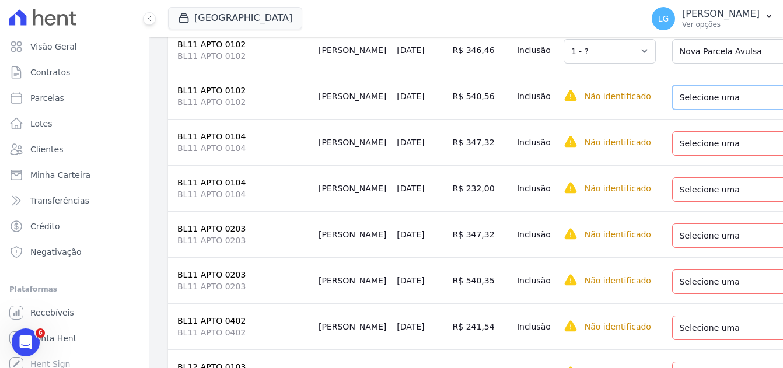
click at [686, 110] on select "Selecione uma Nova Parcela Avulsa Parcela Avulsa Existente Parcela Normal (38 X…" at bounding box center [755, 97] width 166 height 24
drag, startPoint x: 702, startPoint y: 218, endPoint x: 700, endPoint y: 229, distance: 11.2
click at [702, 156] on select "Selecione uma Nova Parcela Avulsa Parcela Avulsa Existente Parcela Normal (35 X…" at bounding box center [755, 143] width 166 height 24
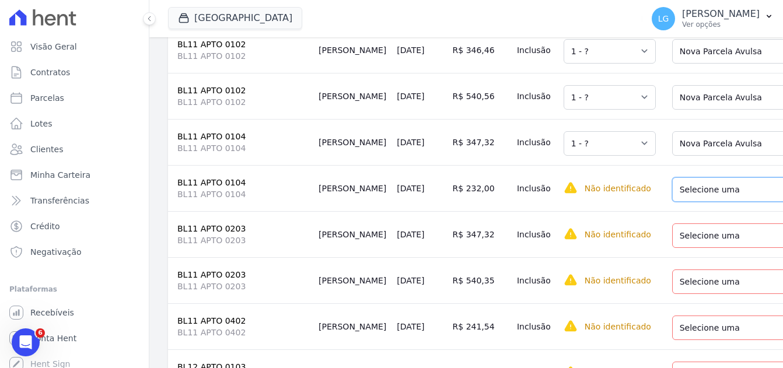
click at [709, 202] on select "Selecione uma Nova Parcela Avulsa Parcela Avulsa Existente Parcela Normal (35 X…" at bounding box center [755, 189] width 166 height 24
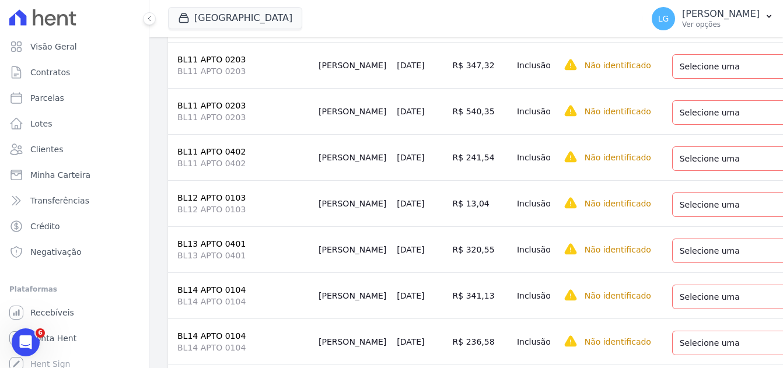
scroll to position [4491, 0]
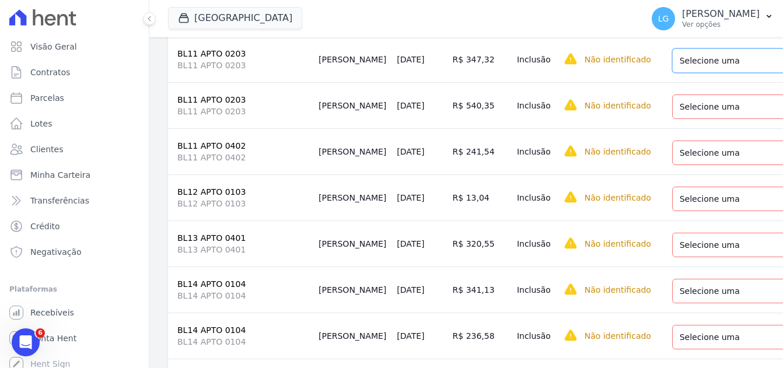
click at [713, 73] on select "Selecione uma Nova Parcela Avulsa Parcela Avulsa Existente Parcela Normal (38 X…" at bounding box center [755, 60] width 166 height 24
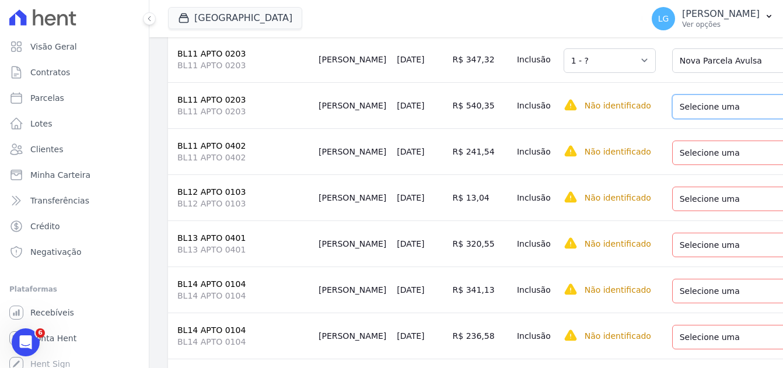
click at [717, 119] on select "Selecione uma Nova Parcela Avulsa Parcela Avulsa Existente Parcela Normal (38 X…" at bounding box center [755, 106] width 166 height 24
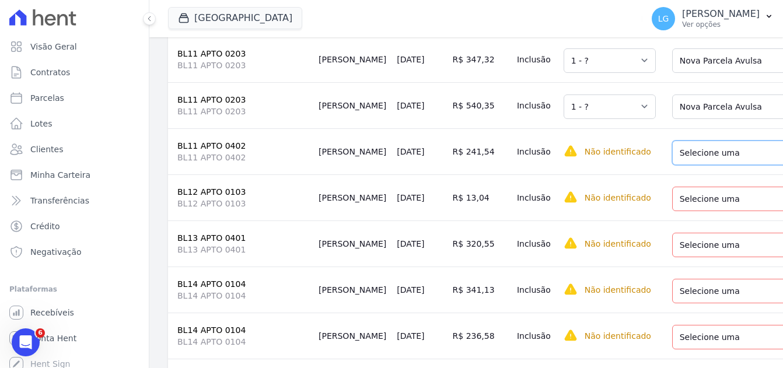
click at [705, 165] on select "Selecione uma Nova Parcela Avulsa Parcela Avulsa Existente Parcela Normal (38 X…" at bounding box center [755, 153] width 166 height 24
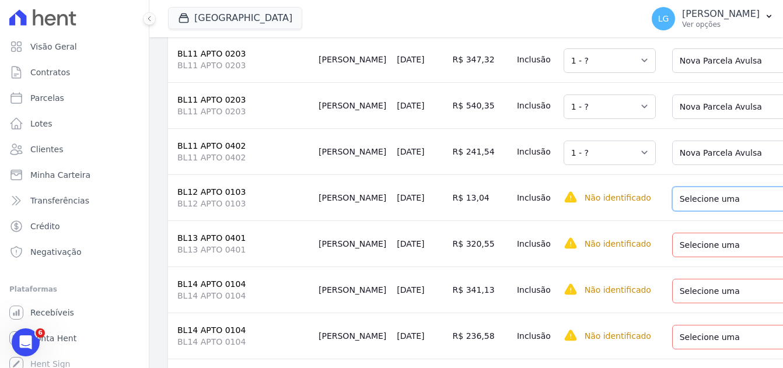
click at [714, 211] on select "Selecione uma Nova Parcela Avulsa Parcela Avulsa Existente Parcela Normal (22 X…" at bounding box center [758, 199] width 173 height 24
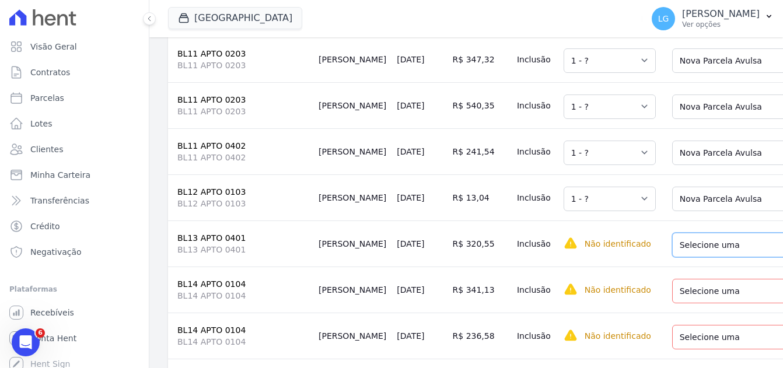
click at [696, 257] on select "Selecione uma Nova Parcela Avulsa Parcela Avulsa Existente Parcela Normal (42 X…" at bounding box center [755, 245] width 166 height 24
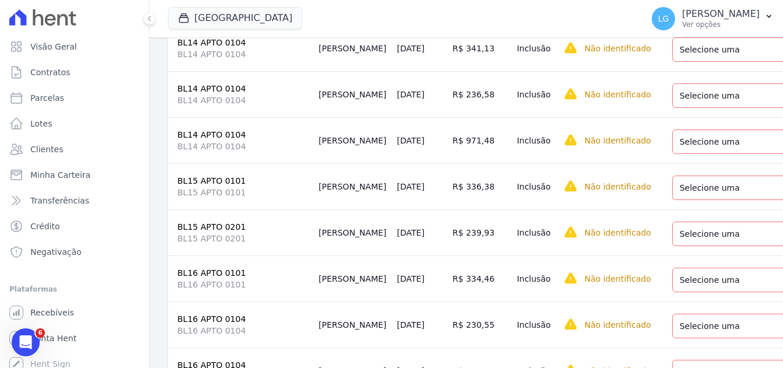
scroll to position [4724, 0]
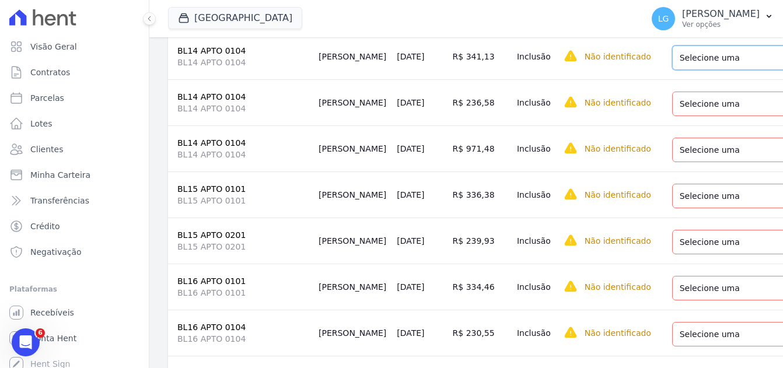
click at [672, 70] on select "Selecione uma Nova Parcela Avulsa Parcela Avulsa Existente Parcela Normal (35 X…" at bounding box center [756, 57] width 168 height 24
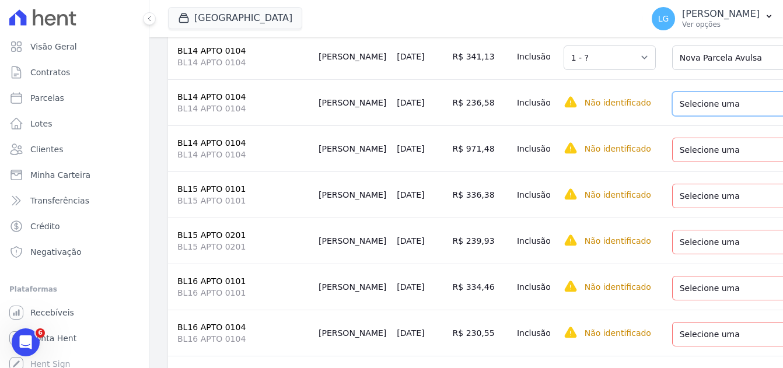
click at [683, 116] on select "Selecione uma Nova Parcela Avulsa Parcela Avulsa Existente Parcela Normal (35 X…" at bounding box center [756, 104] width 168 height 24
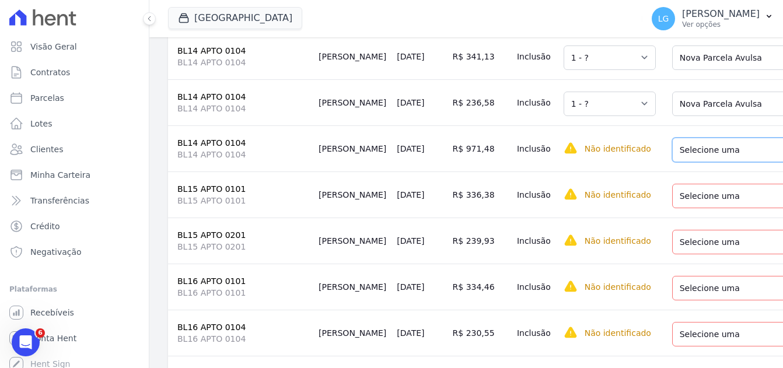
drag, startPoint x: 691, startPoint y: 229, endPoint x: 695, endPoint y: 246, distance: 18.0
click at [691, 162] on select "Selecione uma Nova Parcela Avulsa Parcela Avulsa Existente Parcela Normal (35 X…" at bounding box center [756, 150] width 168 height 24
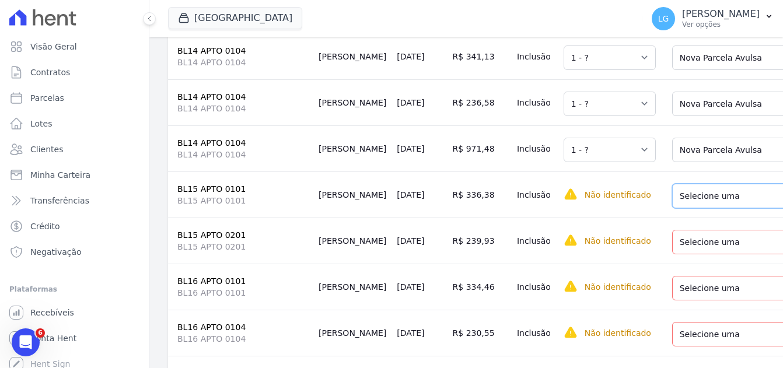
click at [695, 208] on select "Selecione uma Nova Parcela Avulsa Parcela Avulsa Existente Parcela Normal (2 X …" at bounding box center [758, 196] width 173 height 24
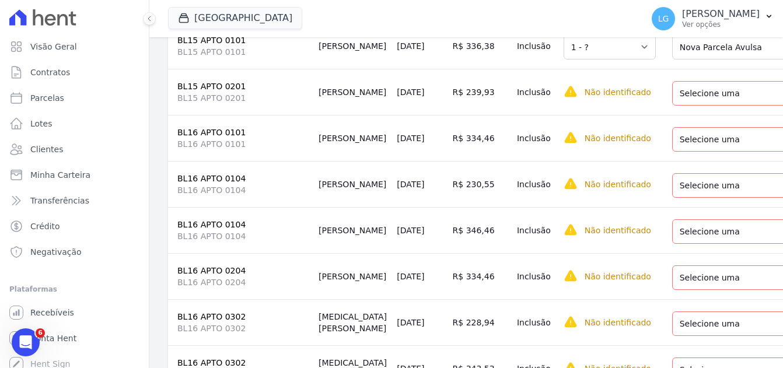
scroll to position [4899, 0]
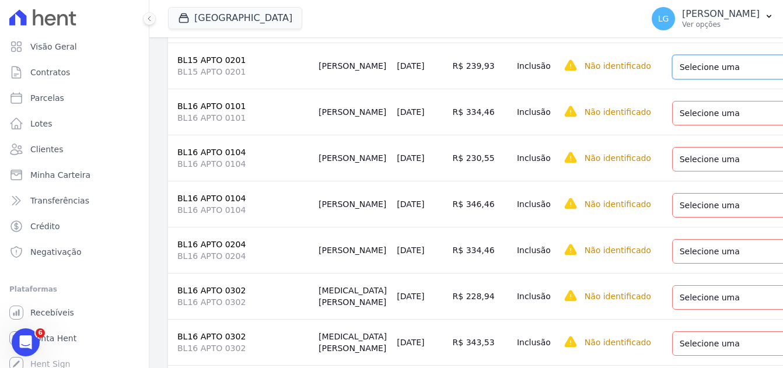
click at [696, 79] on select "Selecione uma Nova Parcela Avulsa Parcela Avulsa Existente Parcela Normal (43 X…" at bounding box center [755, 67] width 166 height 24
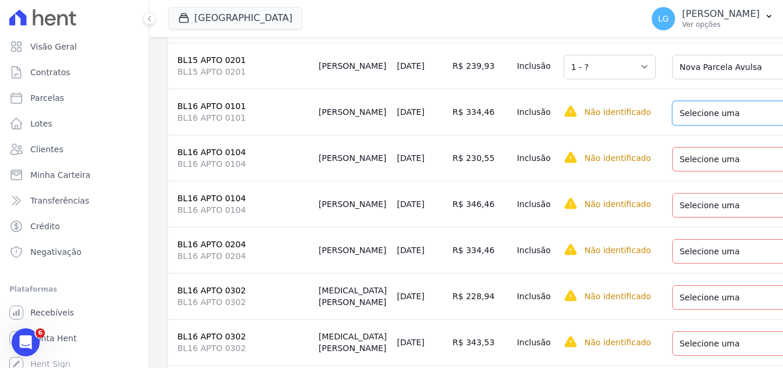
click at [691, 125] on select "Selecione uma Nova Parcela Avulsa Parcela Avulsa Existente Parcela Normal (8 X …" at bounding box center [758, 113] width 173 height 24
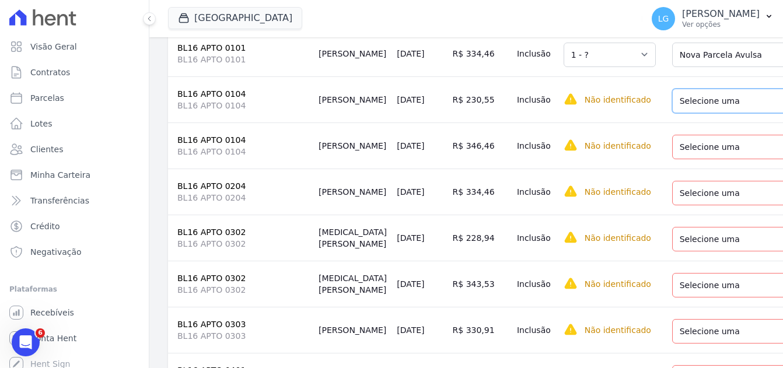
drag, startPoint x: 711, startPoint y: 191, endPoint x: 714, endPoint y: 202, distance: 11.1
click at [711, 113] on select "Selecione uma Nova Parcela Avulsa Parcela Avulsa Existente Parcela Normal (41 X…" at bounding box center [755, 101] width 166 height 24
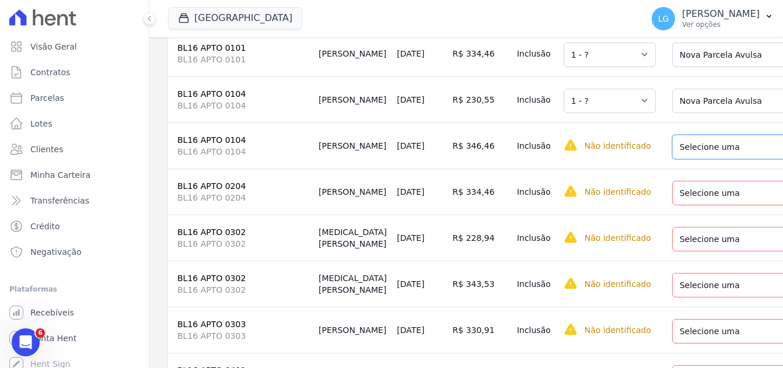
click at [707, 159] on select "Selecione uma Nova Parcela Avulsa Parcela Avulsa Existente Parcela Normal (41 X…" at bounding box center [755, 147] width 166 height 24
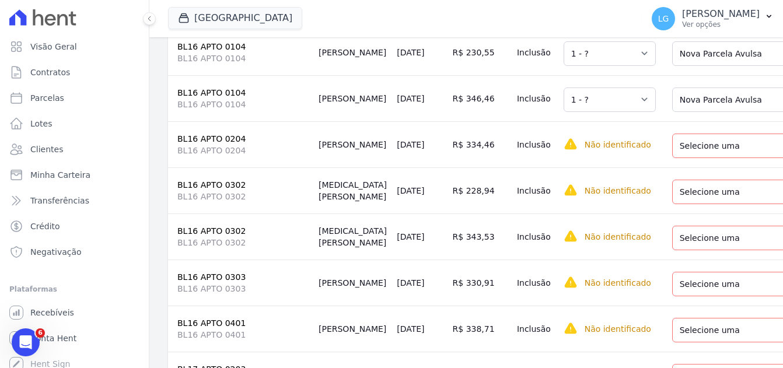
scroll to position [5074, 0]
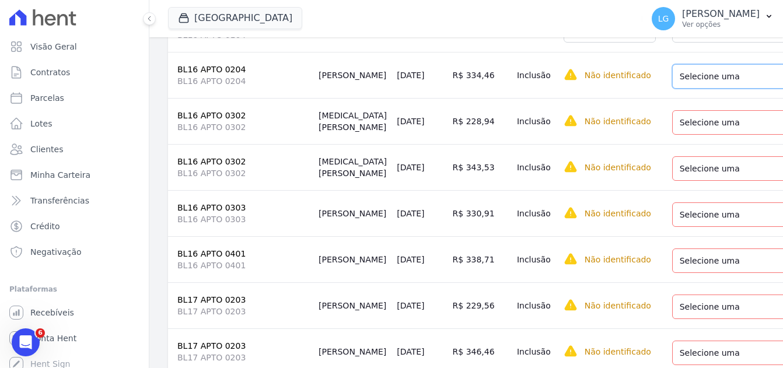
click at [712, 89] on select "Selecione uma Nova Parcela Avulsa Parcela Avulsa Existente Parcela Normal (11 X…" at bounding box center [758, 76] width 173 height 24
click at [705, 89] on select "Selecione uma Nova Parcela Avulsa Parcela Avulsa Existente Parcela Normal (11 X…" at bounding box center [758, 76] width 173 height 24
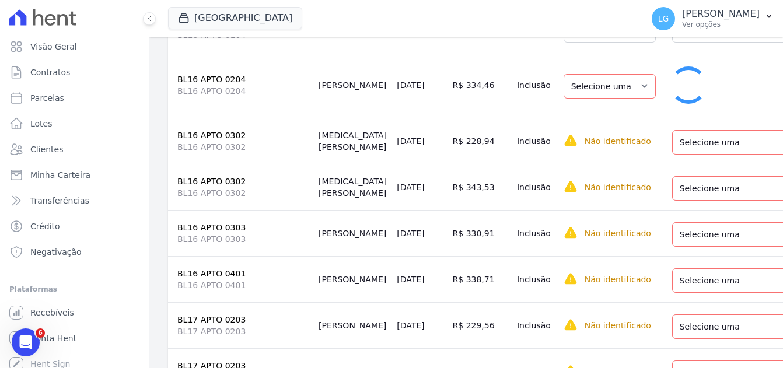
select select "1"
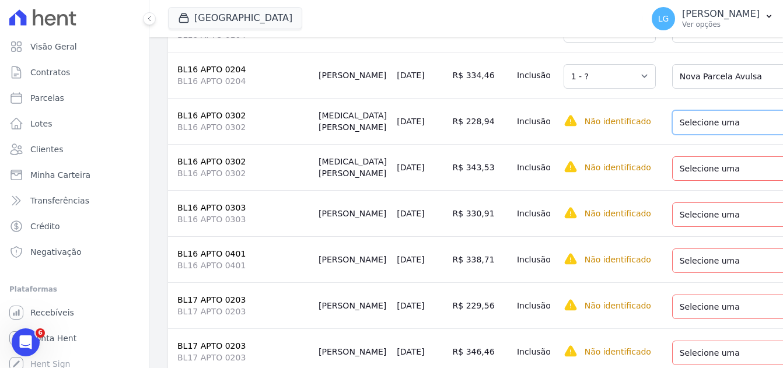
click at [700, 135] on select "Selecione uma Nova Parcela Avulsa Parcela Avulsa Existente Parcela Normal (36 X…" at bounding box center [755, 122] width 166 height 24
drag, startPoint x: 714, startPoint y: 258, endPoint x: 716, endPoint y: 267, distance: 8.4
click at [714, 181] on select "Selecione uma Nova Parcela Avulsa Parcela Avulsa Existente Parcela Normal (36 X…" at bounding box center [755, 168] width 166 height 24
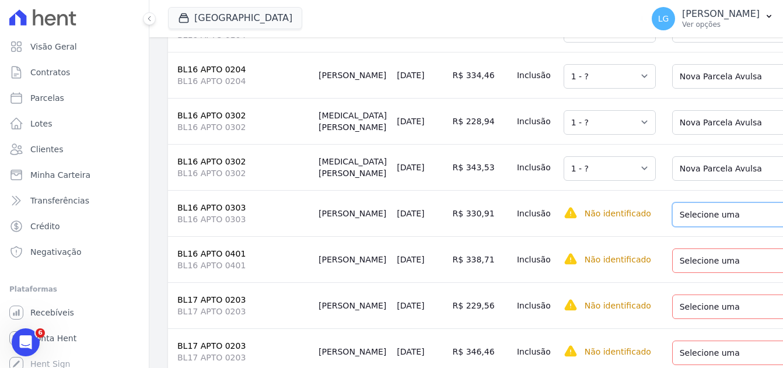
drag, startPoint x: 712, startPoint y: 307, endPoint x: 712, endPoint y: 314, distance: 7.0
click at [712, 227] on select "Selecione uma Nova Parcela Avulsa Parcela Avulsa Existente Parcela Normal (37 X…" at bounding box center [758, 214] width 173 height 24
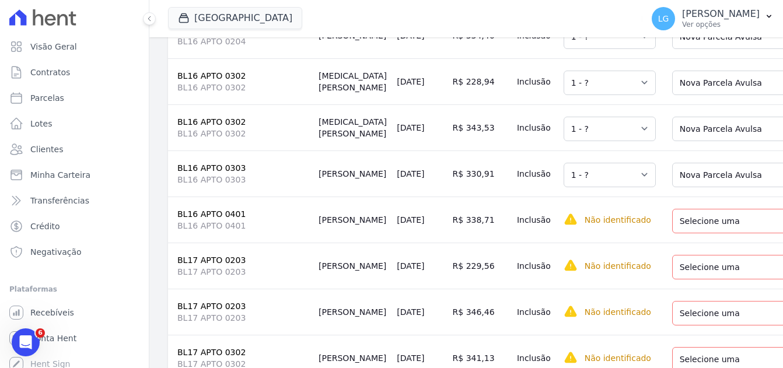
scroll to position [5132, 0]
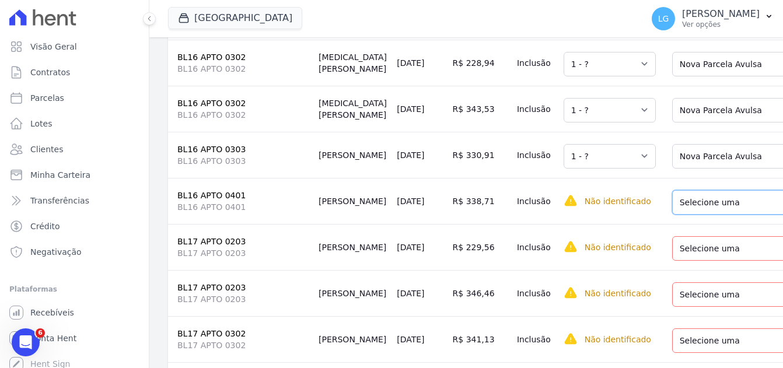
click at [724, 215] on select "Selecione uma Nova Parcela Avulsa Parcela Avulsa Existente Parcela Normal (6 X …" at bounding box center [755, 202] width 166 height 24
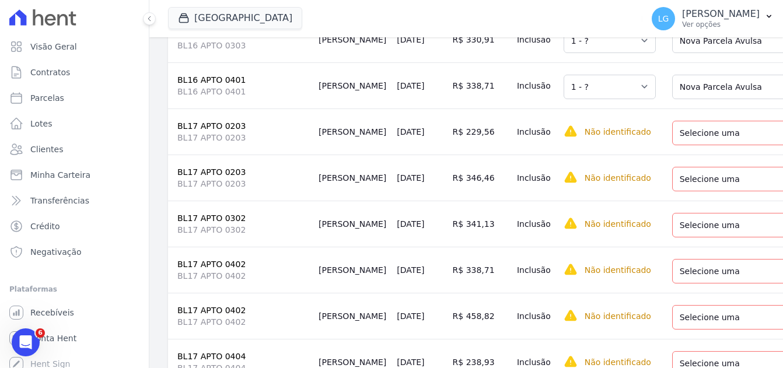
scroll to position [5249, 0]
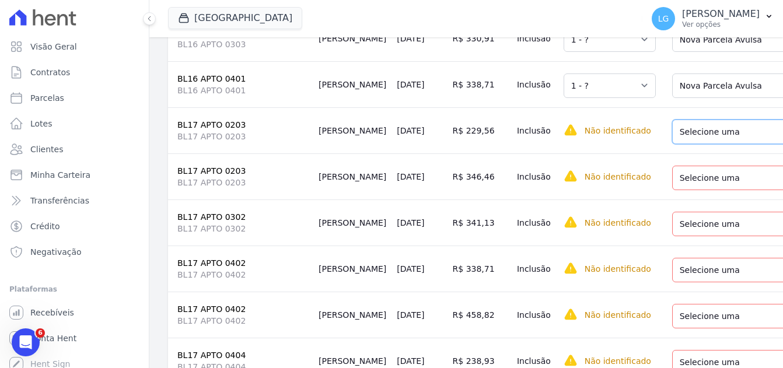
click at [721, 144] on select "Selecione uma Nova Parcela Avulsa Parcela Avulsa Existente Parcela Normal (41 X…" at bounding box center [755, 132] width 166 height 24
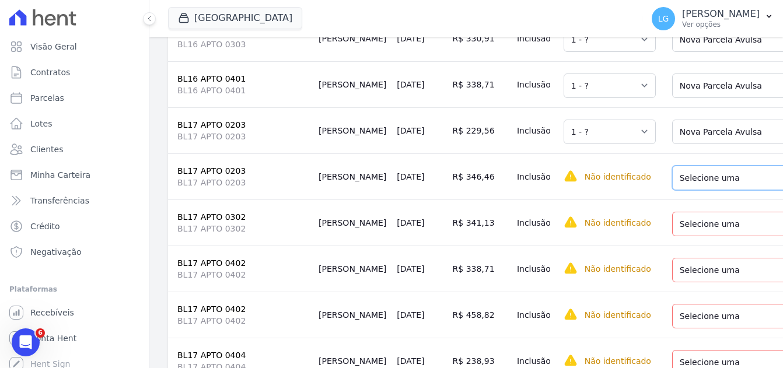
click at [721, 190] on select "Selecione uma Nova Parcela Avulsa Parcela Avulsa Existente Parcela Normal (41 X…" at bounding box center [755, 178] width 166 height 24
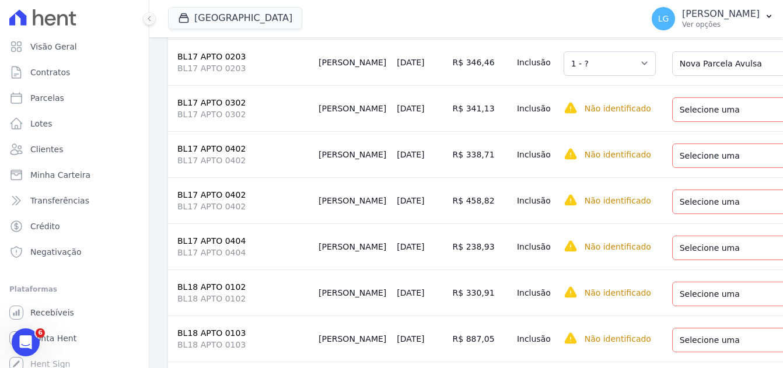
scroll to position [5366, 0]
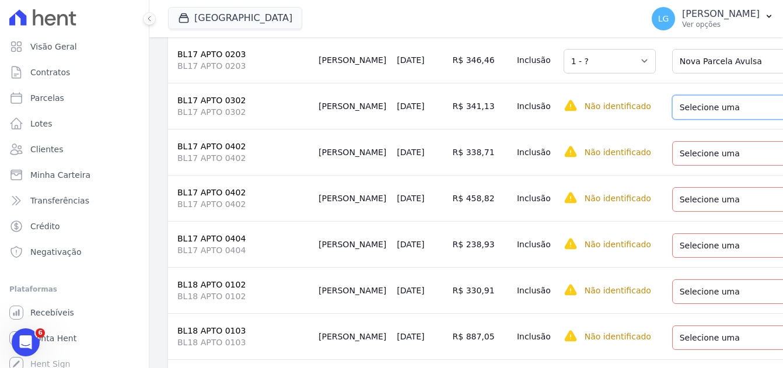
click at [707, 120] on select "Selecione uma Nova Parcela Avulsa Parcela Avulsa Existente Parcela Normal (43 X…" at bounding box center [758, 107] width 173 height 24
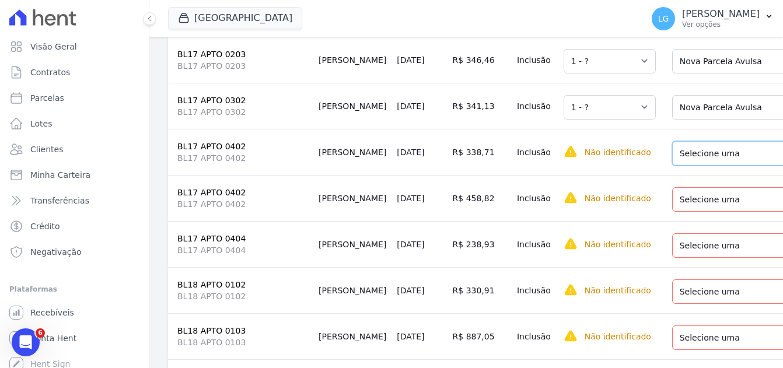
click at [719, 166] on select "Selecione uma Nova Parcela Avulsa Parcela Avulsa Existente Parcela Normal (23 X…" at bounding box center [755, 153] width 166 height 24
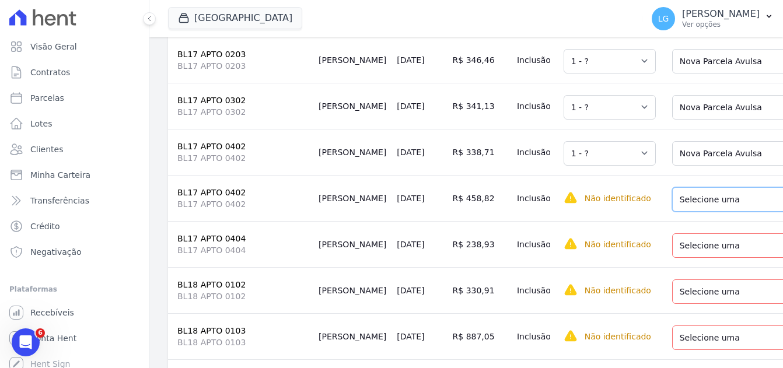
click at [713, 212] on select "Selecione uma Nova Parcela Avulsa Parcela Avulsa Existente Parcela Normal (23 X…" at bounding box center [755, 199] width 166 height 24
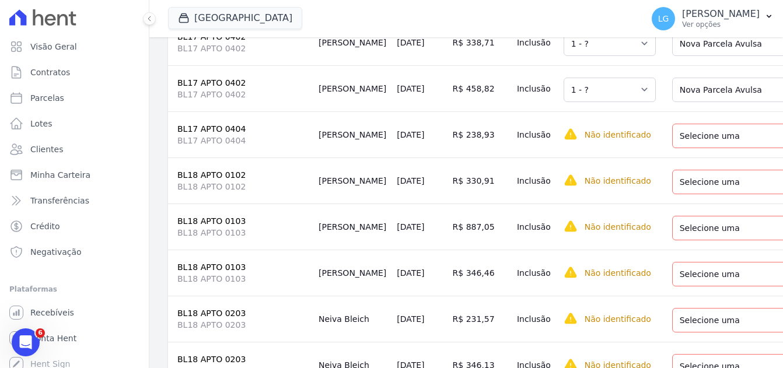
scroll to position [5482, 0]
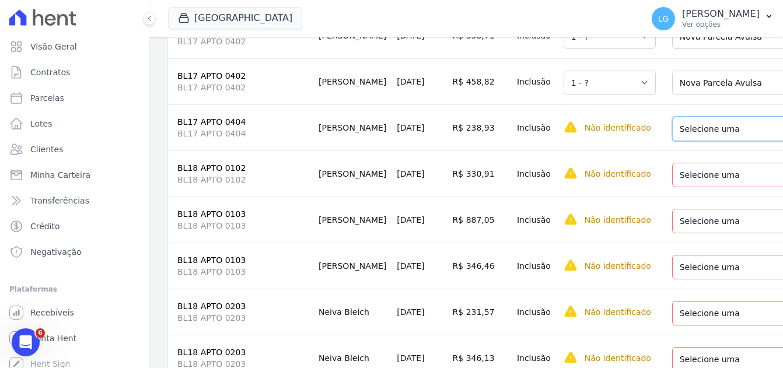
click at [705, 141] on select "Selecione uma Nova Parcela Avulsa Parcela Avulsa Existente Parcela Normal (1 X …" at bounding box center [758, 129] width 173 height 24
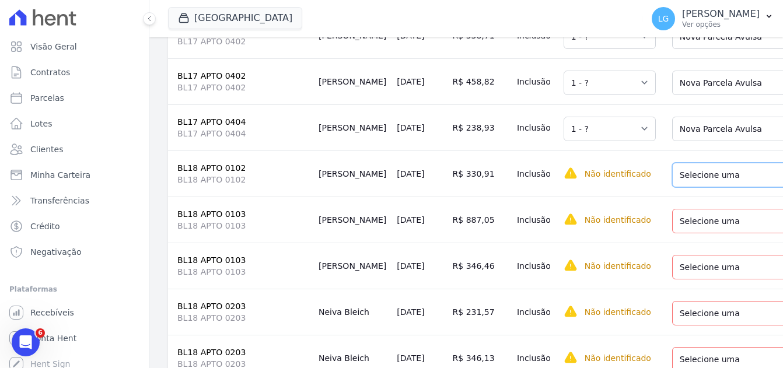
click at [679, 187] on select "Selecione uma Nova Parcela Avulsa Parcela Avulsa Existente Parcela Normal (41 X…" at bounding box center [755, 175] width 166 height 24
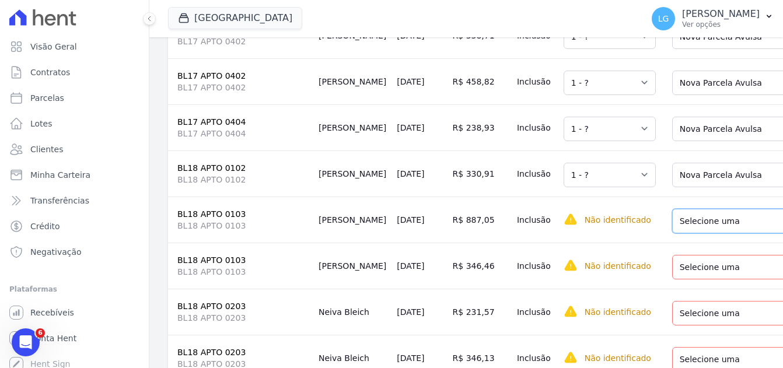
click at [684, 233] on select "Selecione uma Nova Parcela Avulsa Parcela Avulsa Existente Parcela Normal (42 X…" at bounding box center [758, 221] width 173 height 24
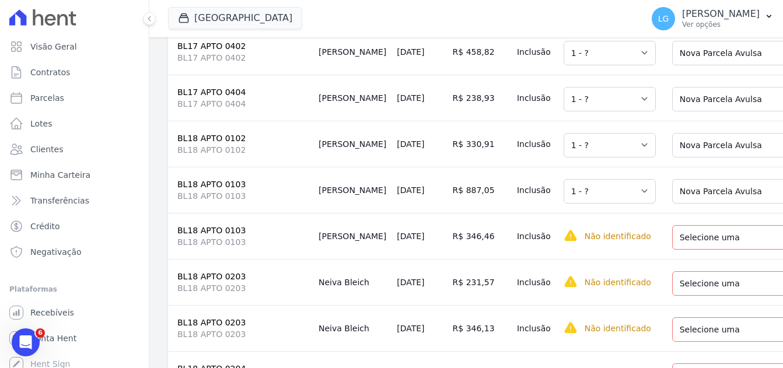
scroll to position [5541, 0]
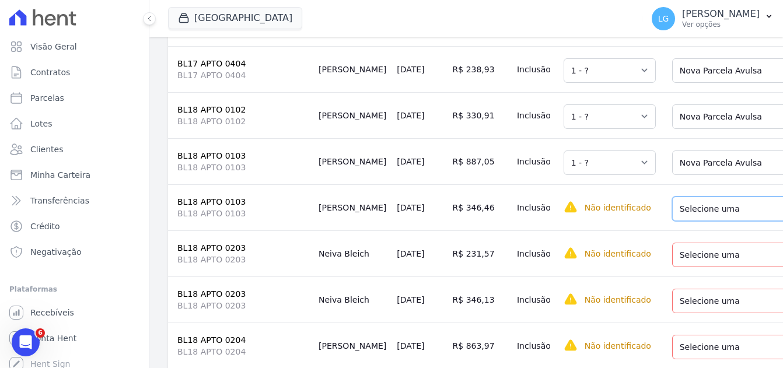
drag, startPoint x: 683, startPoint y: 307, endPoint x: 674, endPoint y: 299, distance: 12.4
click at [683, 221] on select "Selecione uma Nova Parcela Avulsa Parcela Avulsa Existente Parcela Normal (42 X…" at bounding box center [758, 209] width 173 height 24
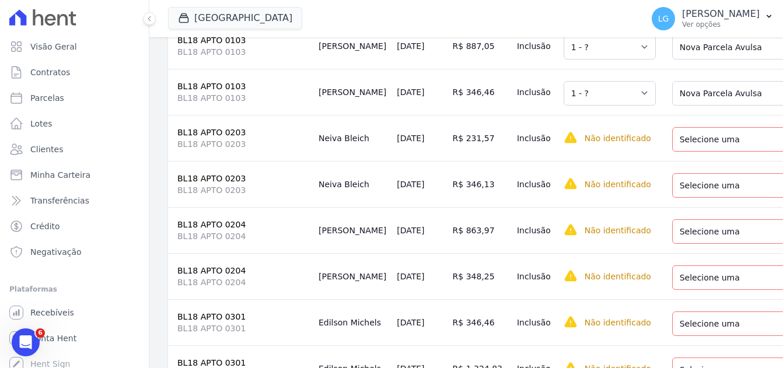
scroll to position [5657, 0]
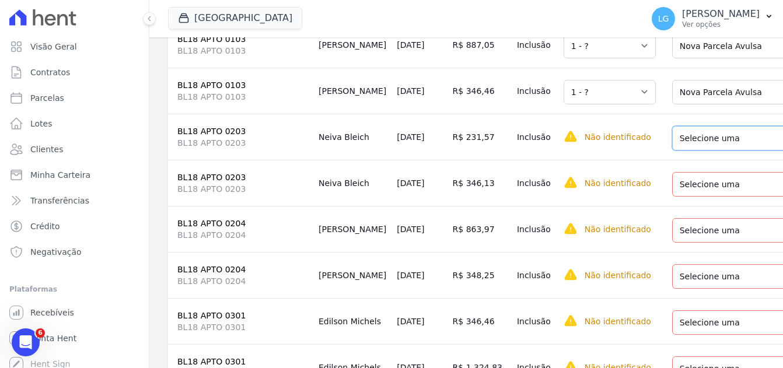
drag, startPoint x: 686, startPoint y: 248, endPoint x: 686, endPoint y: 256, distance: 7.6
click at [686, 150] on select "Selecione uma Nova Parcela Avulsa Parcela Avulsa Existente Parcela Normal (40 X…" at bounding box center [755, 138] width 166 height 24
click at [682, 197] on select "Selecione uma Nova Parcela Avulsa Parcela Avulsa Existente Parcela Normal (40 X…" at bounding box center [755, 184] width 166 height 24
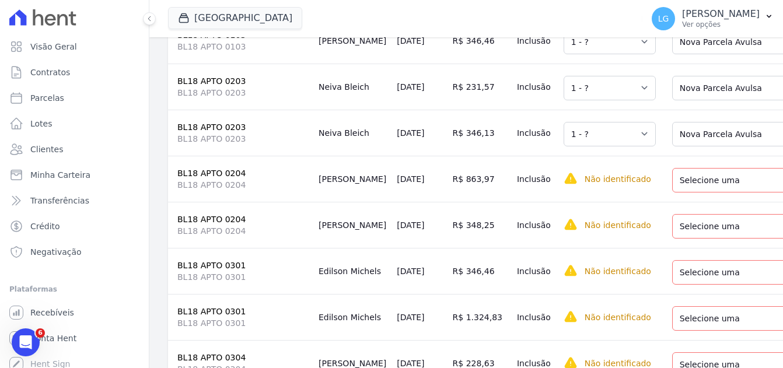
scroll to position [5774, 0]
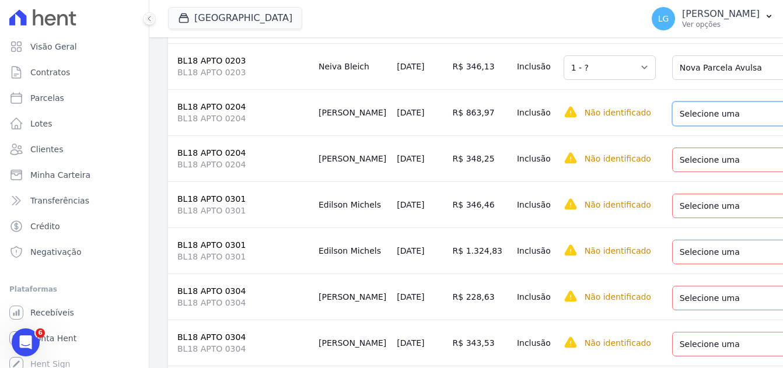
drag, startPoint x: 682, startPoint y: 227, endPoint x: 681, endPoint y: 236, distance: 8.8
click at [682, 126] on select "Selecione uma Nova Parcela Avulsa Parcela Avulsa Existente Parcela Normal (4 X …" at bounding box center [752, 113] width 160 height 24
drag, startPoint x: 692, startPoint y: 269, endPoint x: 692, endPoint y: 283, distance: 13.4
click at [692, 172] on select "Selecione uma Nova Parcela Avulsa Parcela Avulsa Existente Parcela Normal (4 X …" at bounding box center [752, 160] width 160 height 24
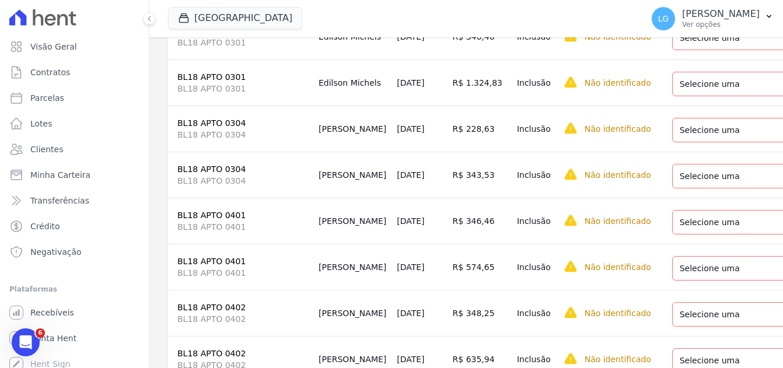
scroll to position [5949, 0]
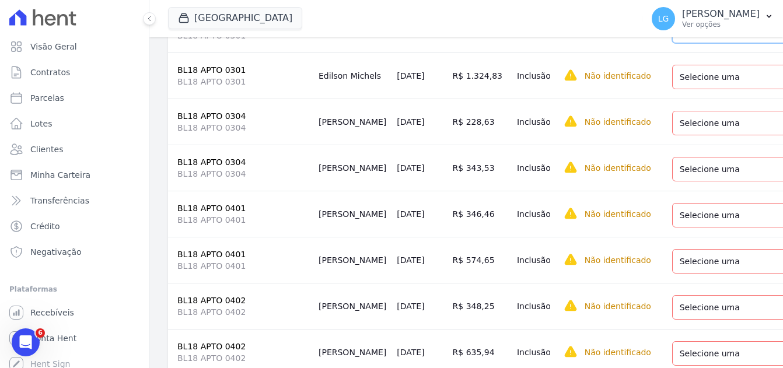
click at [678, 43] on select "Selecione uma Nova Parcela Avulsa Parcela Avulsa Existente Parcela Normal (1 X …" at bounding box center [752, 31] width 160 height 24
click at [683, 89] on select "Selecione uma Nova Parcela Avulsa Parcela Avulsa Existente Parcela Normal (1 X …" at bounding box center [752, 77] width 160 height 24
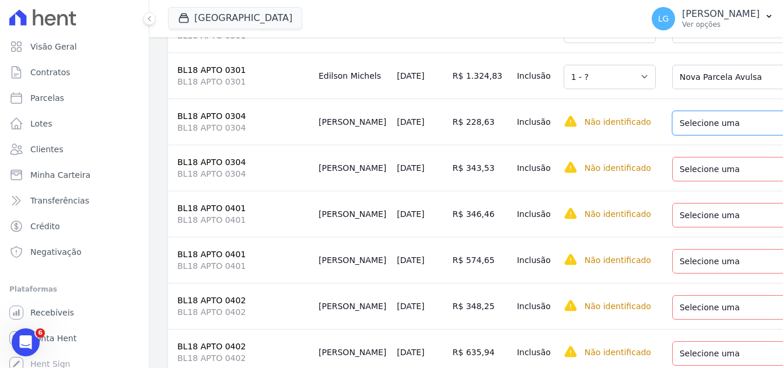
drag, startPoint x: 688, startPoint y: 234, endPoint x: 691, endPoint y: 245, distance: 10.9
click at [688, 135] on select "Selecione uma Nova Parcela Avulsa Parcela Avulsa Existente Parcela Normal (42 X…" at bounding box center [755, 123] width 166 height 24
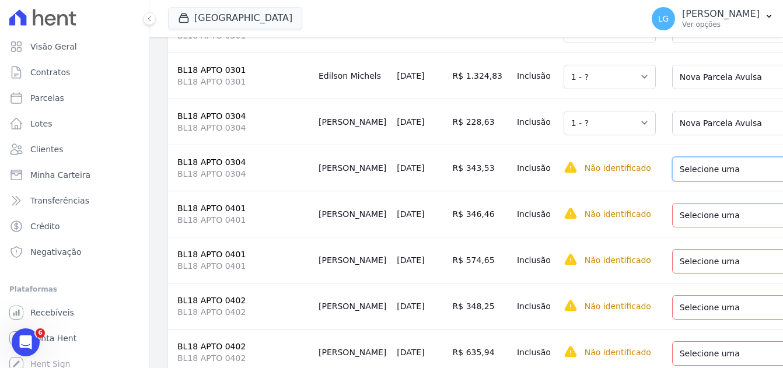
drag, startPoint x: 686, startPoint y: 274, endPoint x: 688, endPoint y: 285, distance: 10.6
click at [686, 181] on select "Selecione uma Nova Parcela Avulsa Parcela Avulsa Existente Parcela Normal (42 X…" at bounding box center [755, 169] width 166 height 24
click at [691, 181] on select "Selecione uma Nova Parcela Avulsa Parcela Avulsa Existente Parcela Normal (42 X…" at bounding box center [755, 169] width 166 height 24
drag, startPoint x: 695, startPoint y: 290, endPoint x: 695, endPoint y: 296, distance: 6.4
click at [695, 181] on select "Selecione uma Nova Parcela Avulsa Parcela Avulsa Existente Parcela Normal (42 X…" at bounding box center [755, 169] width 166 height 24
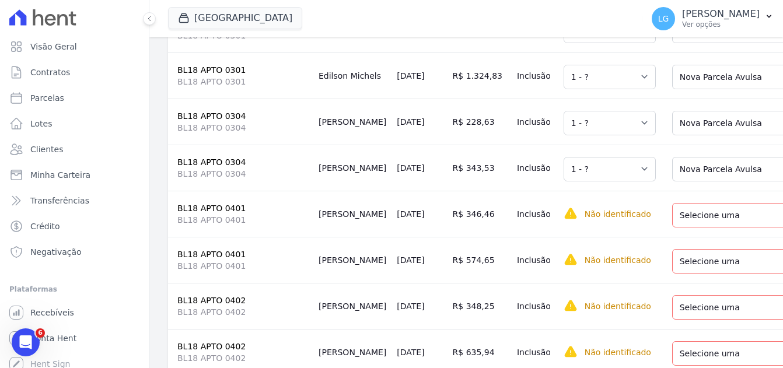
scroll to position [6065, 0]
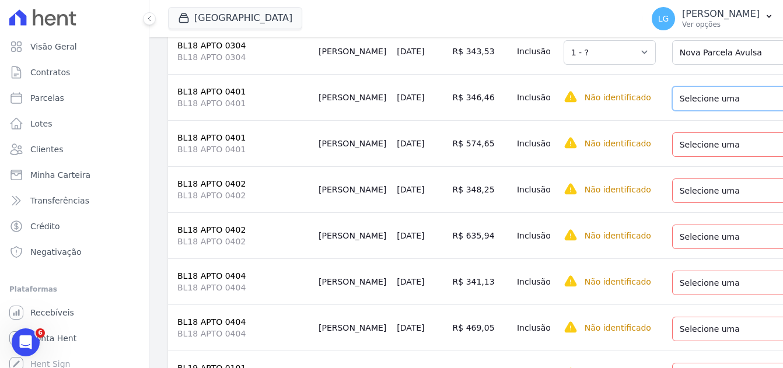
click at [698, 111] on select "Selecione uma Nova Parcela Avulsa Parcela Avulsa Existente Parcela Normal (35 X…" at bounding box center [755, 98] width 166 height 24
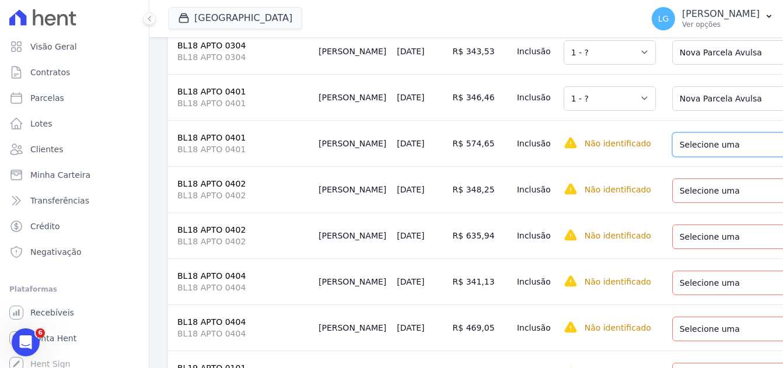
click at [687, 157] on select "Selecione uma Nova Parcela Avulsa Parcela Avulsa Existente Parcela Normal (35 X…" at bounding box center [755, 144] width 166 height 24
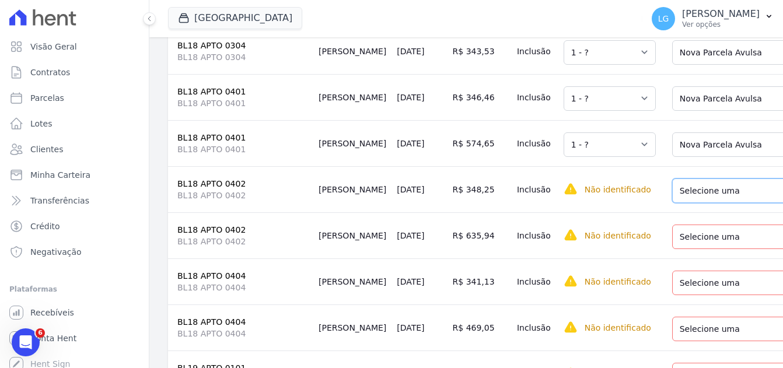
click at [684, 203] on select "Selecione uma Nova Parcela Avulsa Parcela Avulsa Existente Parcela Normal (40 X…" at bounding box center [755, 190] width 166 height 24
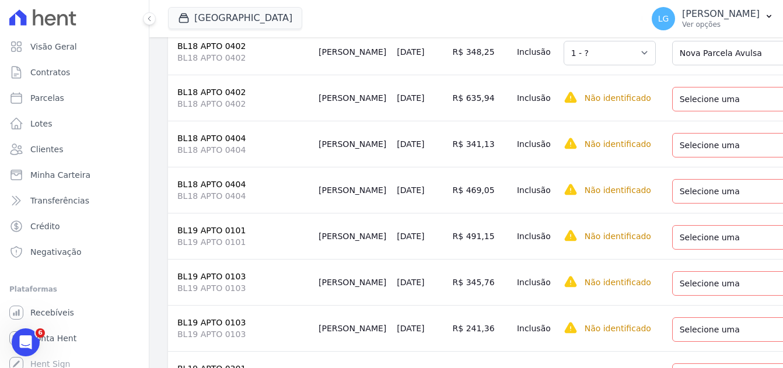
scroll to position [6240, 0]
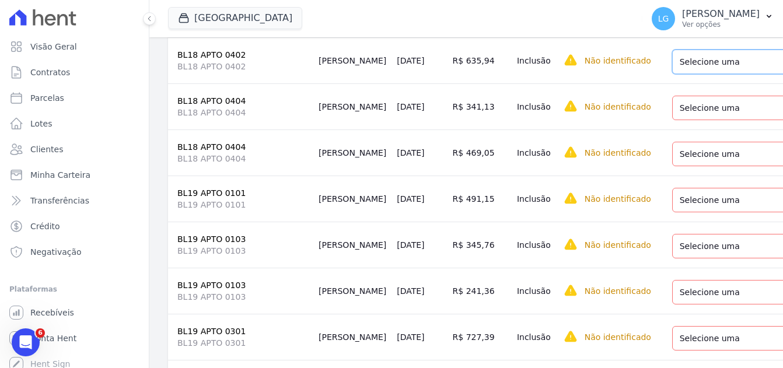
click at [690, 74] on select "Selecione uma Nova Parcela Avulsa Parcela Avulsa Existente Parcela Normal (40 X…" at bounding box center [755, 62] width 166 height 24
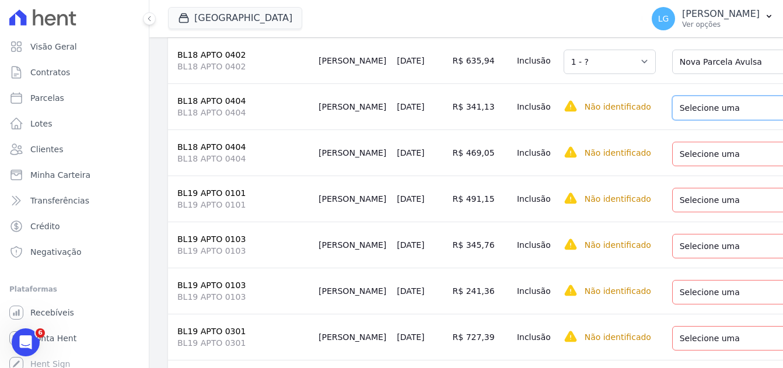
click at [695, 120] on select "Selecione uma Nova Parcela Avulsa Parcela Avulsa Existente Parcela Normal (4 X …" at bounding box center [752, 108] width 160 height 24
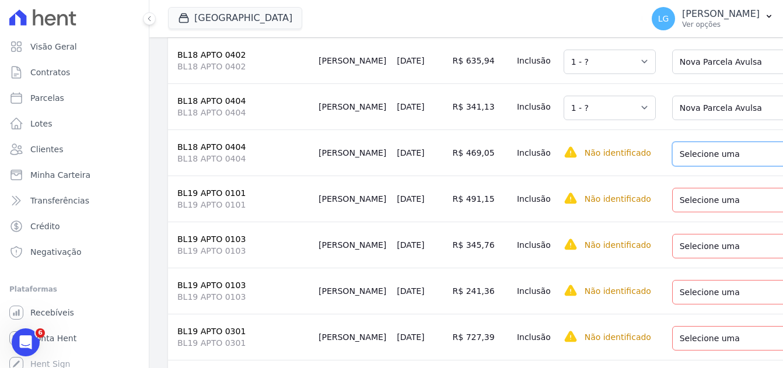
click at [689, 166] on select "Selecione uma Nova Parcela Avulsa Parcela Avulsa Existente Parcela Normal (4 X …" at bounding box center [752, 154] width 160 height 24
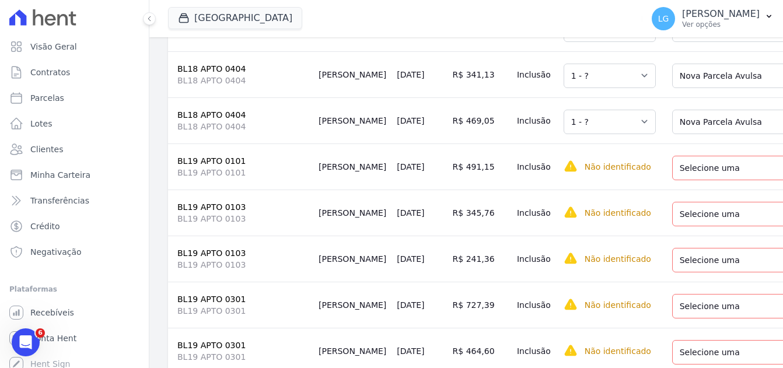
scroll to position [6299, 0]
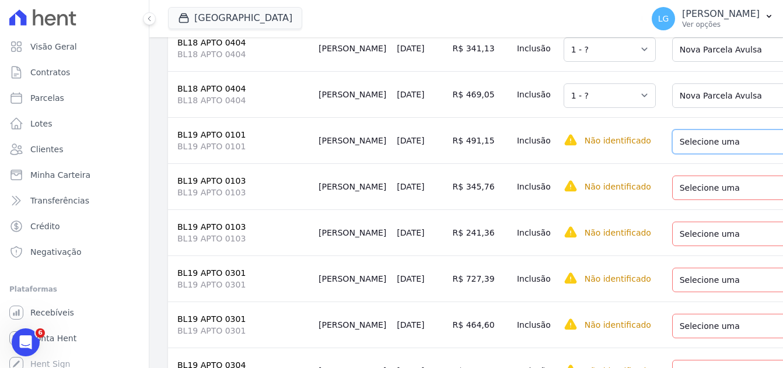
click at [694, 154] on select "Selecione uma Nova Parcela Avulsa Parcela Avulsa Existente Parcela Normal (40 X…" at bounding box center [755, 141] width 166 height 24
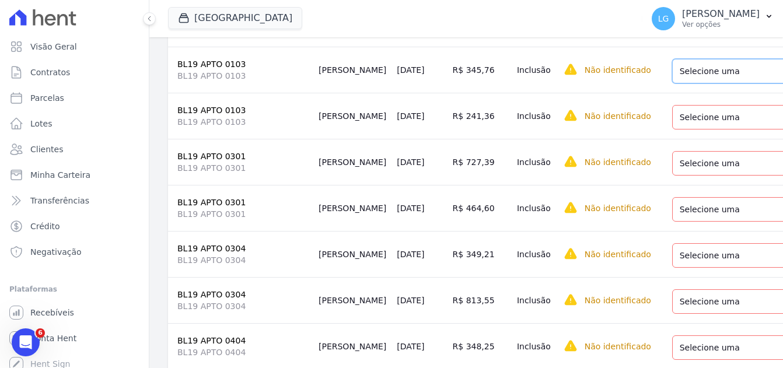
click at [683, 83] on select "Selecione uma Nova Parcela Avulsa Parcela Avulsa Existente Parcela Normal (28 X…" at bounding box center [755, 71] width 166 height 24
click at [682, 83] on select "Selecione uma Nova Parcela Avulsa Parcela Avulsa Existente Parcela Normal (28 X…" at bounding box center [755, 71] width 166 height 24
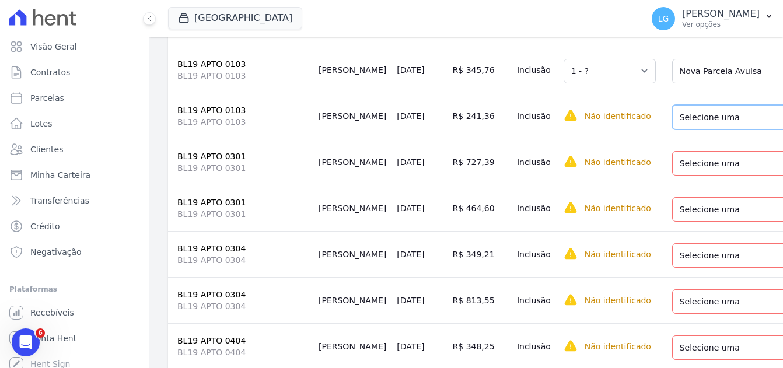
click at [693, 129] on select "Selecione uma Nova Parcela Avulsa Parcela Avulsa Existente Parcela Normal (28 X…" at bounding box center [755, 117] width 166 height 24
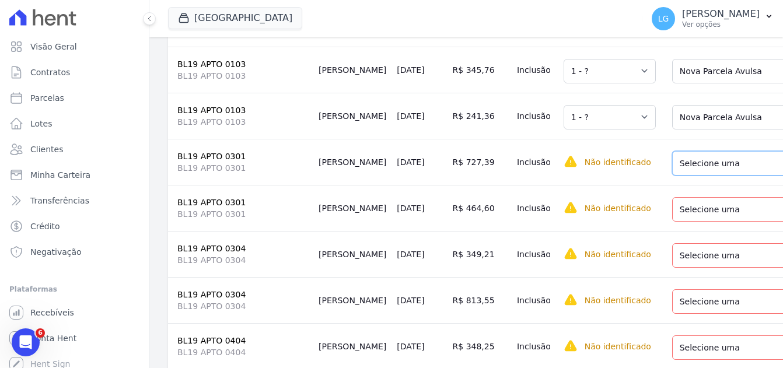
click at [698, 176] on select "Selecione uma Nova Parcela Avulsa Parcela Avulsa Existente Parcela Normal (28 X…" at bounding box center [755, 163] width 166 height 24
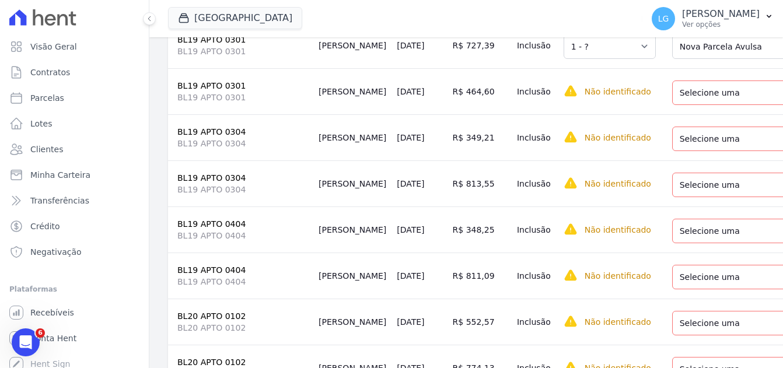
scroll to position [6590, 0]
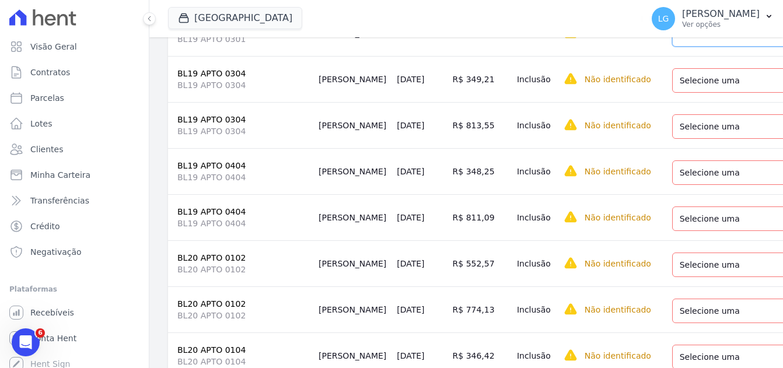
click at [700, 47] on select "Selecione uma Nova Parcela Avulsa Parcela Avulsa Existente Parcela Normal (28 X…" at bounding box center [755, 34] width 166 height 24
drag, startPoint x: 685, startPoint y: 213, endPoint x: 688, endPoint y: 222, distance: 9.2
click at [685, 93] on select "Selecione uma Nova Parcela Avulsa Parcela Avulsa Existente Parcela Normal (39 X…" at bounding box center [758, 80] width 173 height 24
click at [682, 139] on select "Selecione uma Nova Parcela Avulsa Parcela Avulsa Existente Parcela Normal (39 X…" at bounding box center [758, 126] width 173 height 24
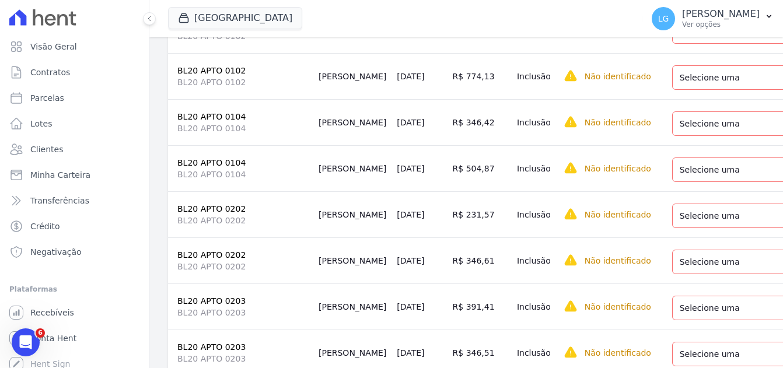
scroll to position [6765, 0]
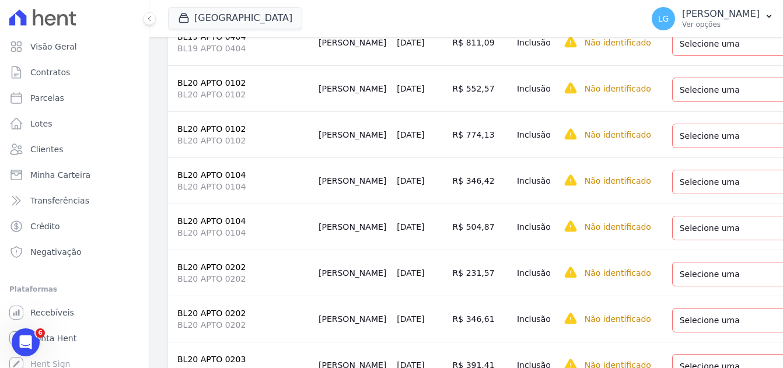
click at [688, 56] on select "Selecione uma Nova Parcela Avulsa Parcela Avulsa Existente Parcela Normal (4 X …" at bounding box center [756, 43] width 168 height 24
click at [684, 102] on select "Selecione uma Nova Parcela Avulsa Parcela Avulsa Existente Parcela Normal (21 X…" at bounding box center [758, 90] width 173 height 24
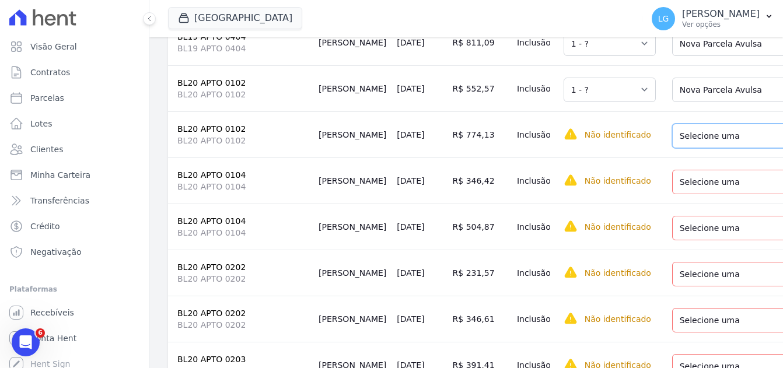
click at [693, 148] on select "Selecione uma Nova Parcela Avulsa Parcela Avulsa Existente Parcela Normal (21 X…" at bounding box center [758, 136] width 173 height 24
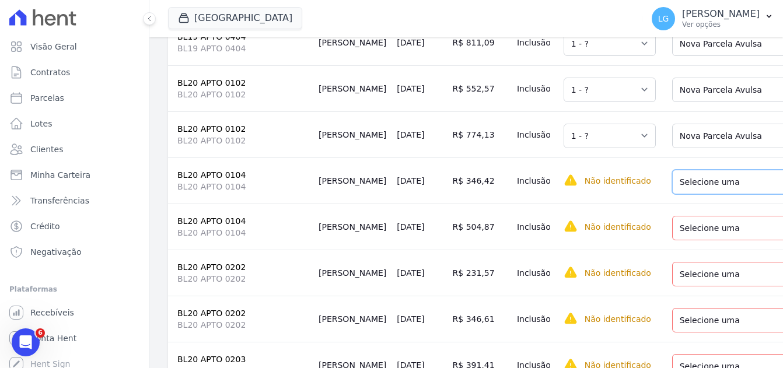
drag, startPoint x: 710, startPoint y: 309, endPoint x: 713, endPoint y: 317, distance: 8.5
click at [711, 194] on select "Selecione uma Nova Parcela Avulsa Parcela Avulsa Existente Parcela Normal (39 X…" at bounding box center [755, 182] width 166 height 24
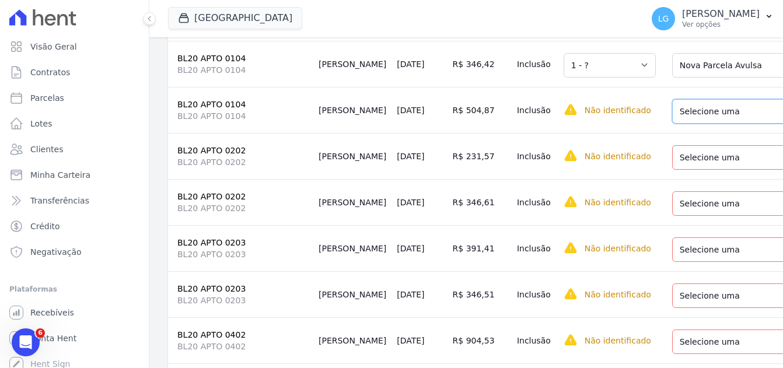
click at [724, 124] on select "Selecione uma Nova Parcela Avulsa Parcela Avulsa Existente Parcela Normal (39 X…" at bounding box center [755, 111] width 166 height 24
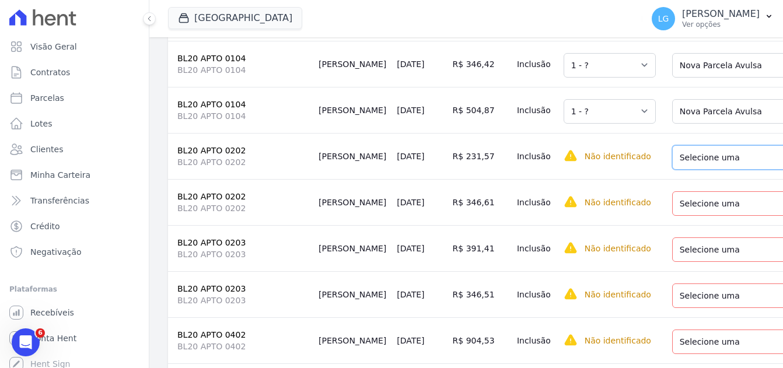
drag, startPoint x: 693, startPoint y: 299, endPoint x: 719, endPoint y: 302, distance: 26.4
click at [694, 170] on select "Selecione uma Nova Parcela Avulsa Parcela Avulsa Existente Parcela Normal (39 X…" at bounding box center [755, 157] width 166 height 24
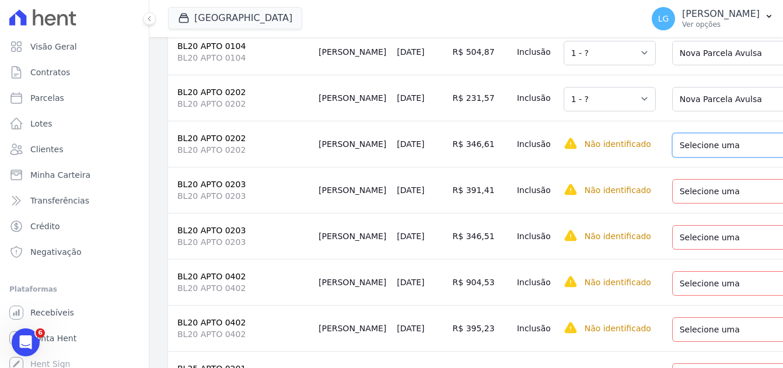
drag, startPoint x: 726, startPoint y: 282, endPoint x: 726, endPoint y: 297, distance: 15.2
click at [726, 157] on select "Selecione uma Nova Parcela Avulsa Parcela Avulsa Existente Parcela Normal (39 X…" at bounding box center [755, 145] width 166 height 24
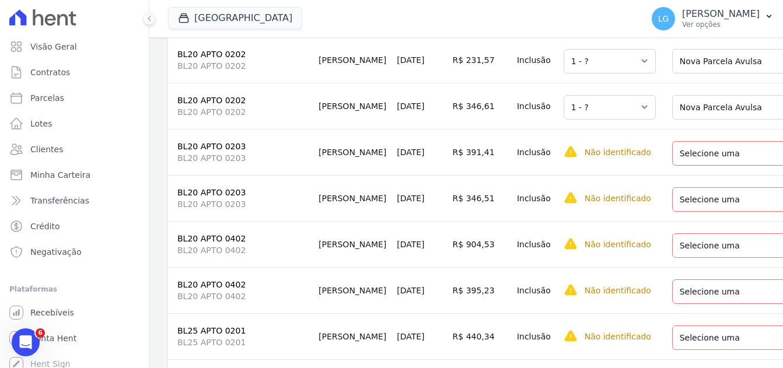
scroll to position [6999, 0]
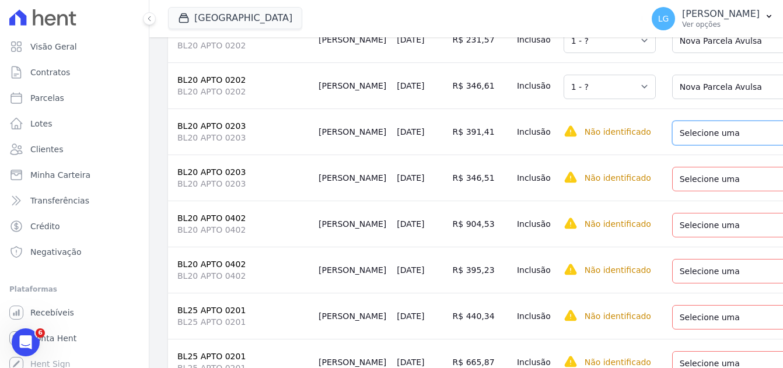
drag, startPoint x: 719, startPoint y: 278, endPoint x: 717, endPoint y: 286, distance: 8.8
click at [719, 145] on select "Selecione uma Nova Parcela Avulsa Parcela Avulsa Existente Parcela Normal (1 X …" at bounding box center [756, 133] width 168 height 24
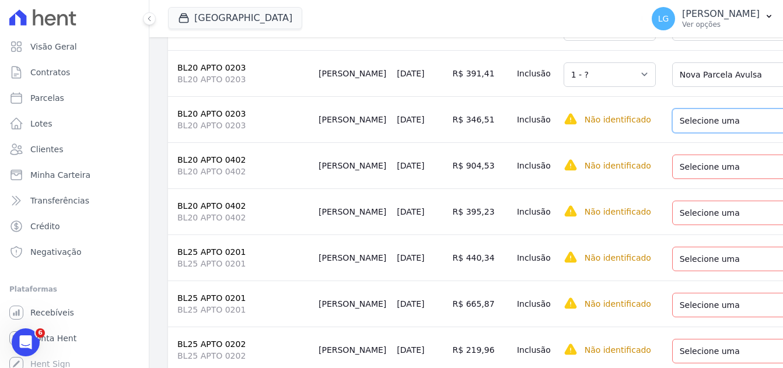
click at [710, 133] on select "Selecione uma Nova Parcela Avulsa Parcela Avulsa Existente Parcela Normal (1 X …" at bounding box center [756, 120] width 168 height 24
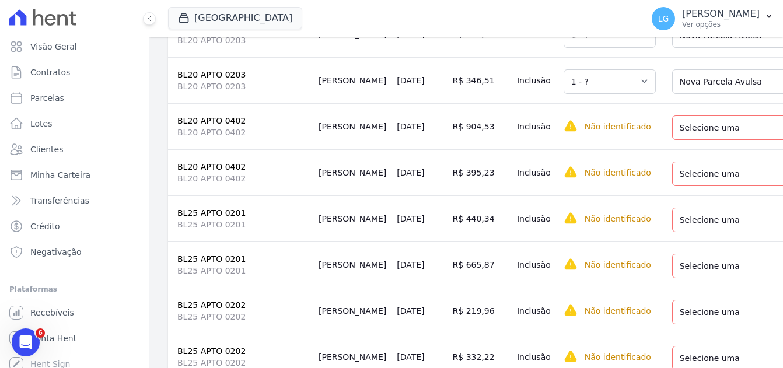
scroll to position [7115, 0]
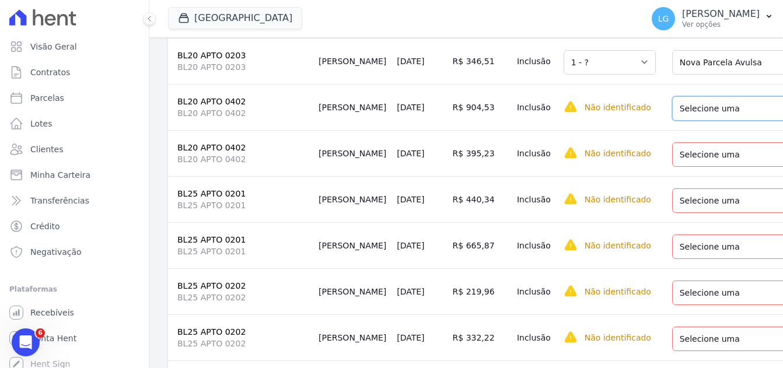
click at [702, 121] on select "Selecione uma Nova Parcela Avulsa Parcela Avulsa Existente Parcela Normal (1 X …" at bounding box center [752, 108] width 160 height 24
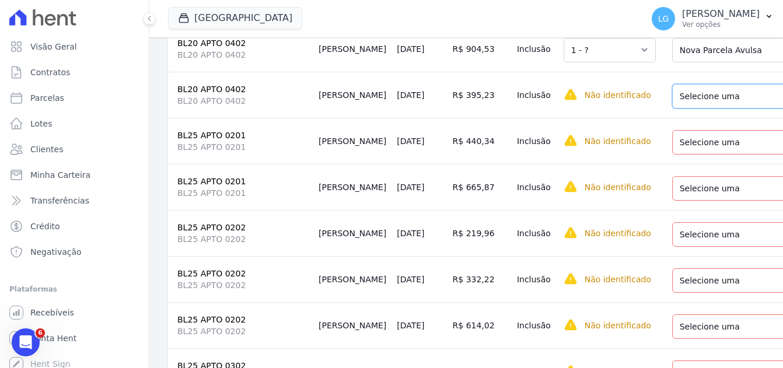
drag, startPoint x: 707, startPoint y: 239, endPoint x: 709, endPoint y: 253, distance: 14.2
click at [707, 108] on select "Selecione uma Nova Parcela Avulsa Parcela Avulsa Existente Parcela Normal (1 X …" at bounding box center [752, 96] width 160 height 24
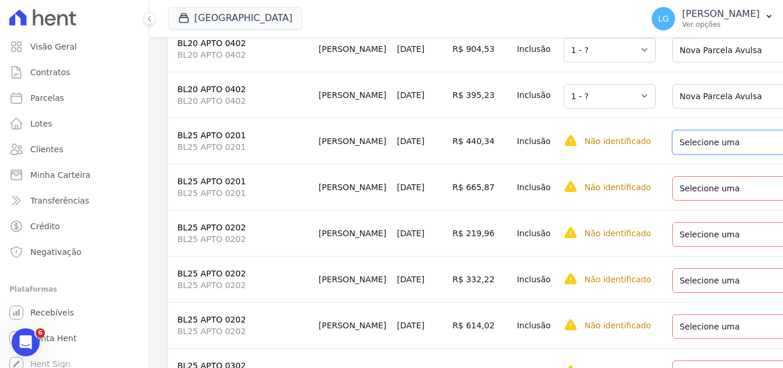
drag, startPoint x: 700, startPoint y: 286, endPoint x: 703, endPoint y: 292, distance: 6.3
click at [700, 155] on select "Selecione uma Nova Parcela Avulsa Parcela Avulsa Existente Parcela Normal (22 X…" at bounding box center [758, 142] width 173 height 24
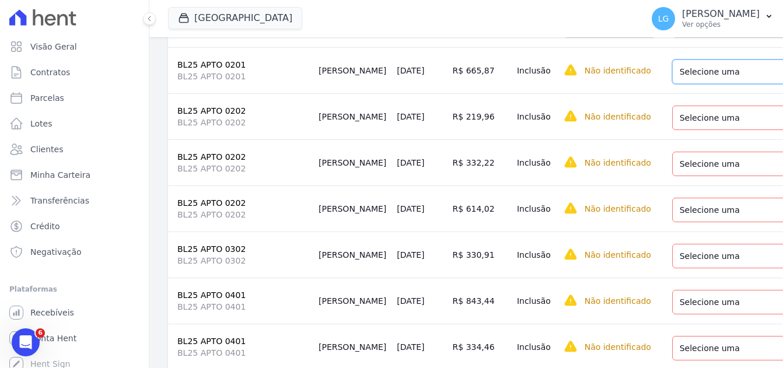
drag, startPoint x: 704, startPoint y: 216, endPoint x: 706, endPoint y: 231, distance: 14.8
click at [704, 84] on select "Selecione uma Nova Parcela Avulsa Parcela Avulsa Existente Parcela Normal (22 X…" at bounding box center [758, 71] width 173 height 24
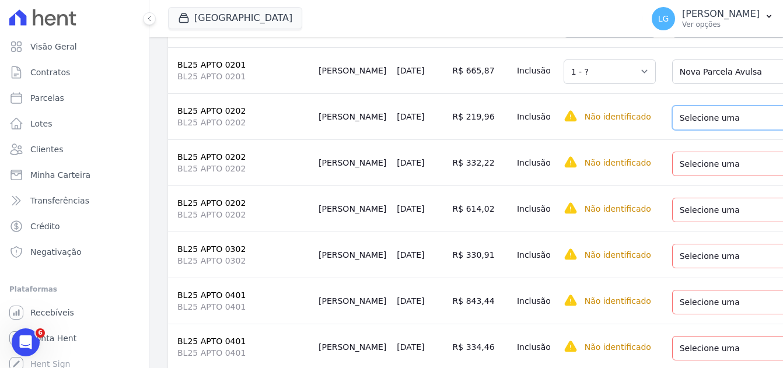
click at [703, 130] on select "Selecione uma Nova Parcela Avulsa Parcela Avulsa Existente Parcela Normal (49 X…" at bounding box center [755, 118] width 166 height 24
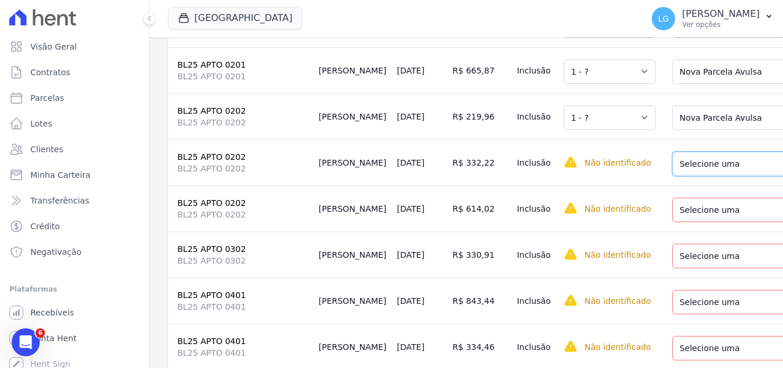
drag, startPoint x: 705, startPoint y: 309, endPoint x: 712, endPoint y: 316, distance: 9.9
click at [705, 176] on select "Selecione uma Nova Parcela Avulsa Parcela Avulsa Existente Parcela Normal (49 X…" at bounding box center [755, 164] width 166 height 24
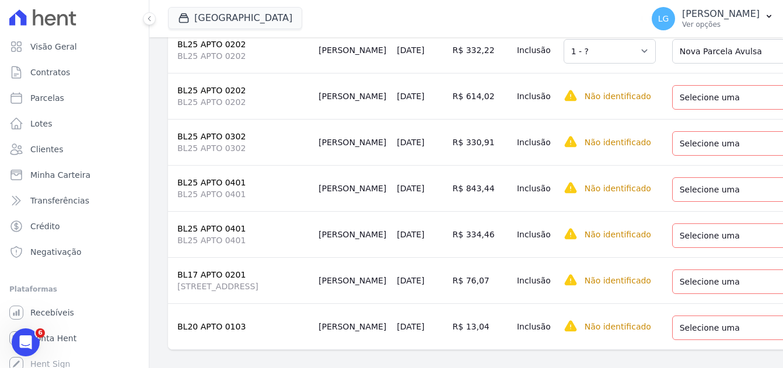
scroll to position [7407, 0]
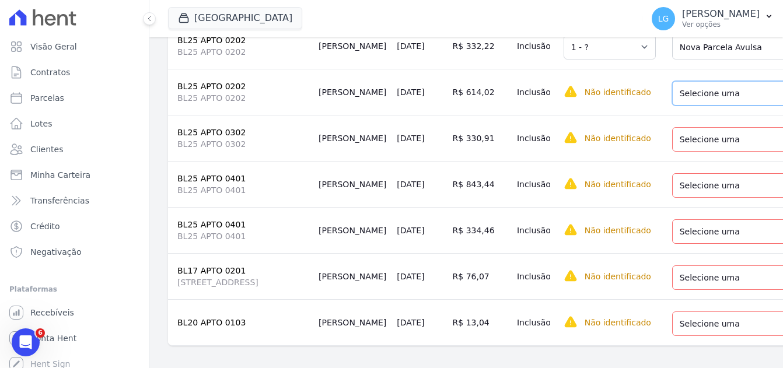
drag, startPoint x: 733, startPoint y: 246, endPoint x: 732, endPoint y: 256, distance: 9.9
click at [733, 106] on select "Selecione uma Nova Parcela Avulsa Parcela Avulsa Existente Parcela Normal (49 X…" at bounding box center [755, 93] width 166 height 24
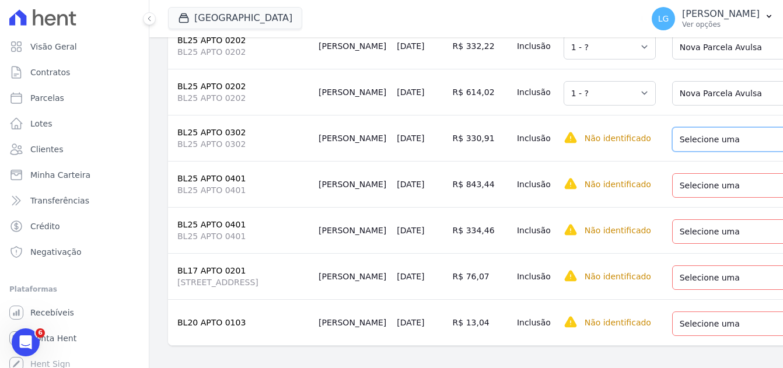
drag, startPoint x: 725, startPoint y: 289, endPoint x: 729, endPoint y: 300, distance: 11.3
click at [725, 152] on select "Selecione uma Nova Parcela Avulsa Parcela Avulsa Existente Parcela Normal (1 X …" at bounding box center [752, 139] width 160 height 24
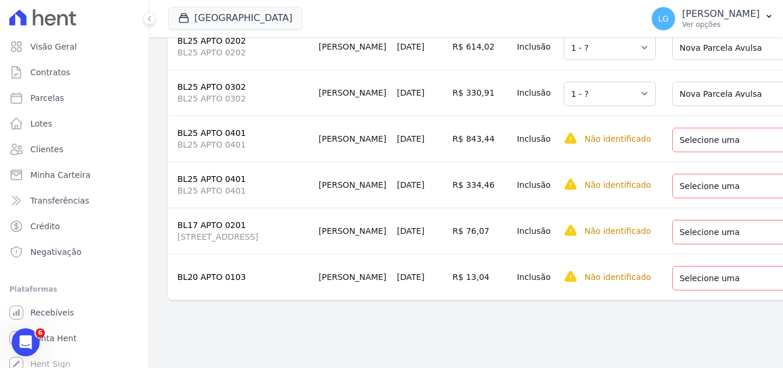
scroll to position [7582, 0]
click at [704, 152] on select "Selecione uma Nova Parcela Avulsa Parcela Avulsa Existente Parcela Normal (1 X …" at bounding box center [756, 140] width 168 height 24
click at [694, 198] on select "Selecione uma Nova Parcela Avulsa Parcela Avulsa Existente Parcela Normal (1 X …" at bounding box center [756, 186] width 168 height 24
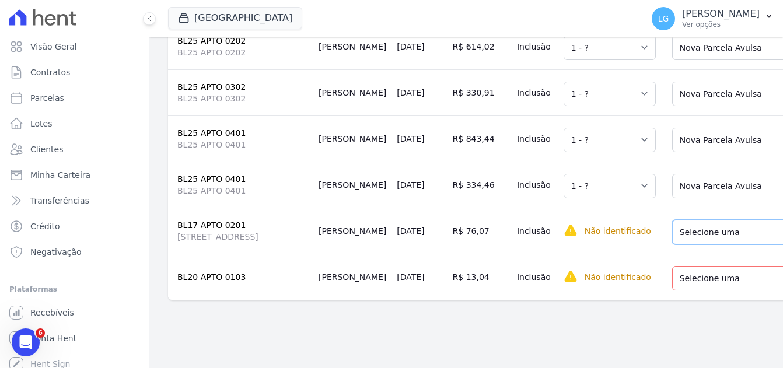
drag, startPoint x: 695, startPoint y: 259, endPoint x: 698, endPoint y: 270, distance: 11.6
click at [695, 244] on select "Selecione uma Nova Parcela Avulsa Parcela Avulsa Existente Parcela Normal (1 X …" at bounding box center [758, 232] width 173 height 24
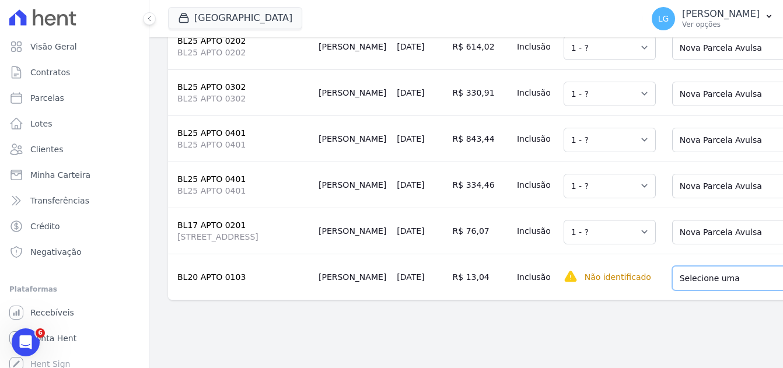
drag, startPoint x: 705, startPoint y: 304, endPoint x: 712, endPoint y: 302, distance: 7.4
click at [705, 290] on select "Selecione uma Nova Parcela Avulsa Parcela Avulsa Existente" at bounding box center [737, 278] width 131 height 24
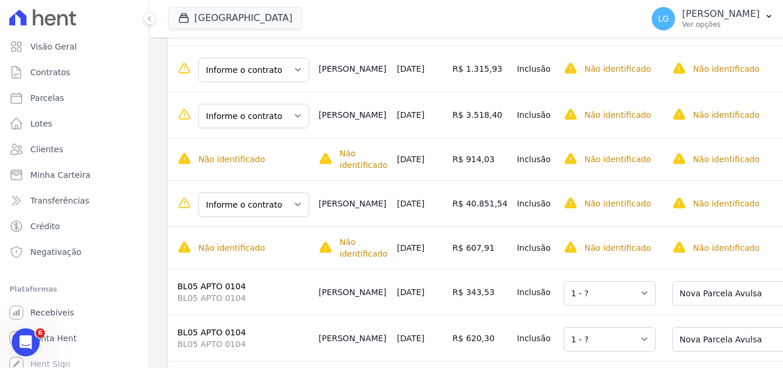
scroll to position [1352, 0]
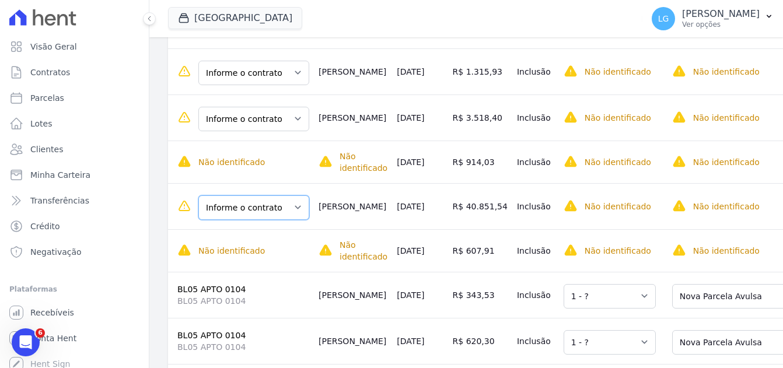
drag, startPoint x: 265, startPoint y: 213, endPoint x: 266, endPoint y: 220, distance: 6.5
click at [265, 213] on select "Informe o contrato BL01 APTO 0403 BL05 APTO 0303" at bounding box center [253, 207] width 111 height 24
click at [260, 205] on select "Informe o contrato BL01 APTO 0403 BL05 APTO 0303" at bounding box center [239, 207] width 111 height 24
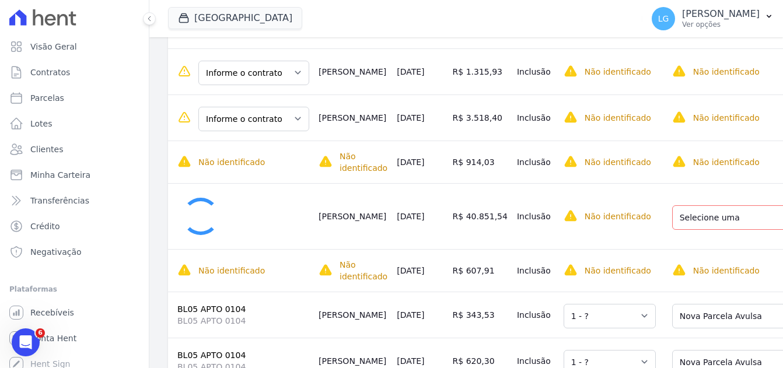
click at [258, 217] on div at bounding box center [243, 216] width 132 height 47
click at [256, 125] on select "Informe o contrato BL01 APTO 0403 BL05 APTO 0303" at bounding box center [253, 119] width 111 height 24
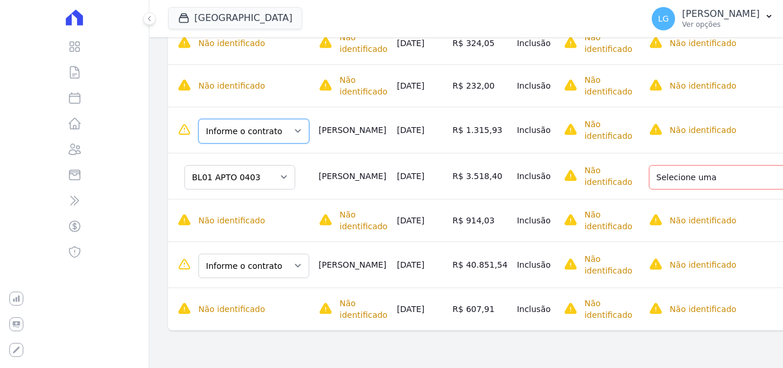
click at [272, 131] on select "Informe o contrato BL01 APTO 0403 BL05 APTO 0303" at bounding box center [253, 131] width 111 height 24
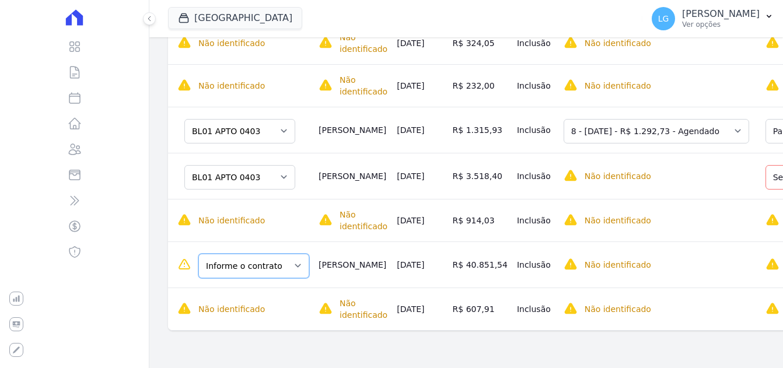
click at [259, 268] on select "Informe o contrato BL01 APTO 0403 BL05 APTO 0303" at bounding box center [253, 266] width 111 height 24
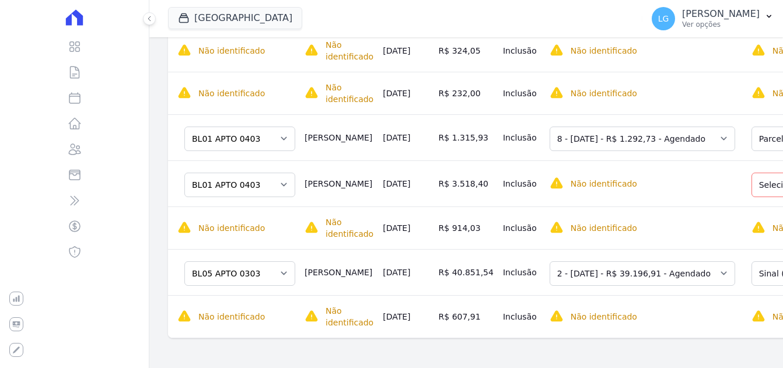
scroll to position [1221, 0]
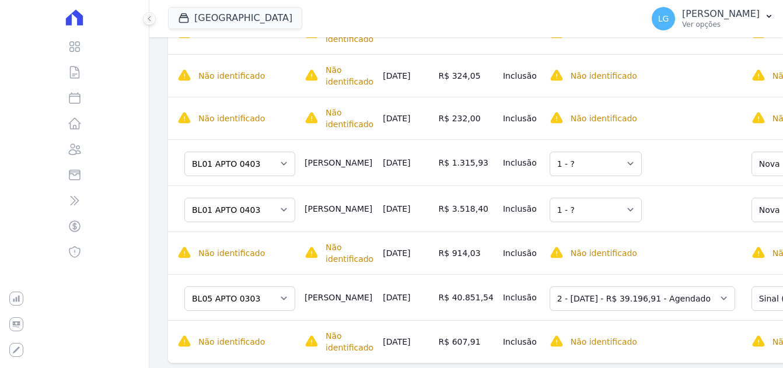
scroll to position [1280, 0]
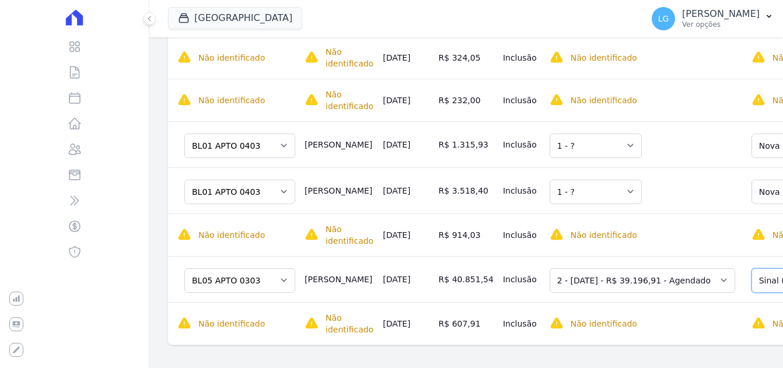
drag, startPoint x: 751, startPoint y: 282, endPoint x: 749, endPoint y: 269, distance: 12.5
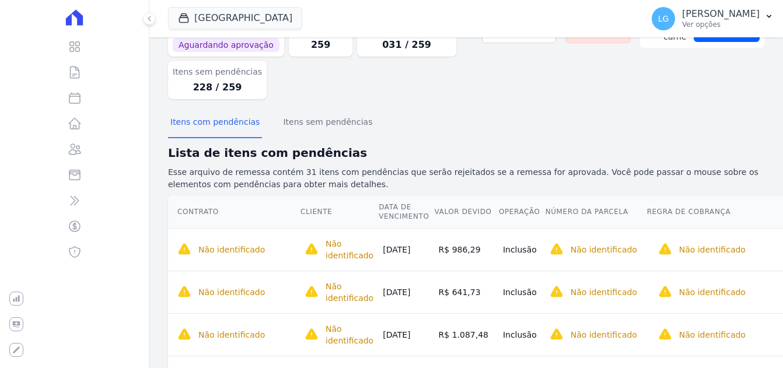
scroll to position [0, 0]
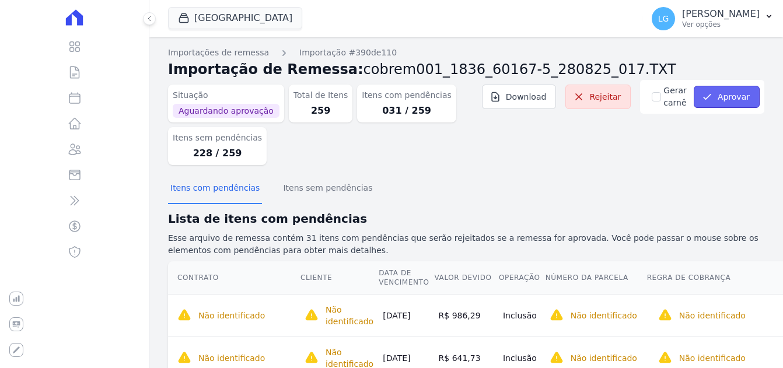
click at [714, 93] on button "Aprovar" at bounding box center [726, 97] width 66 height 22
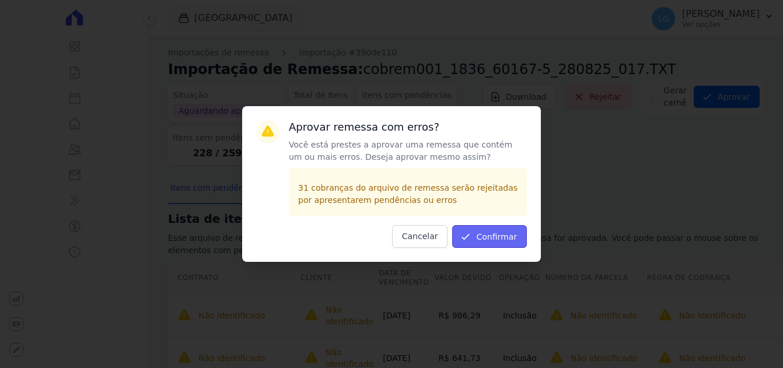
click at [488, 237] on button "Confirmar" at bounding box center [489, 236] width 75 height 23
